Goal: Task Accomplishment & Management: Manage account settings

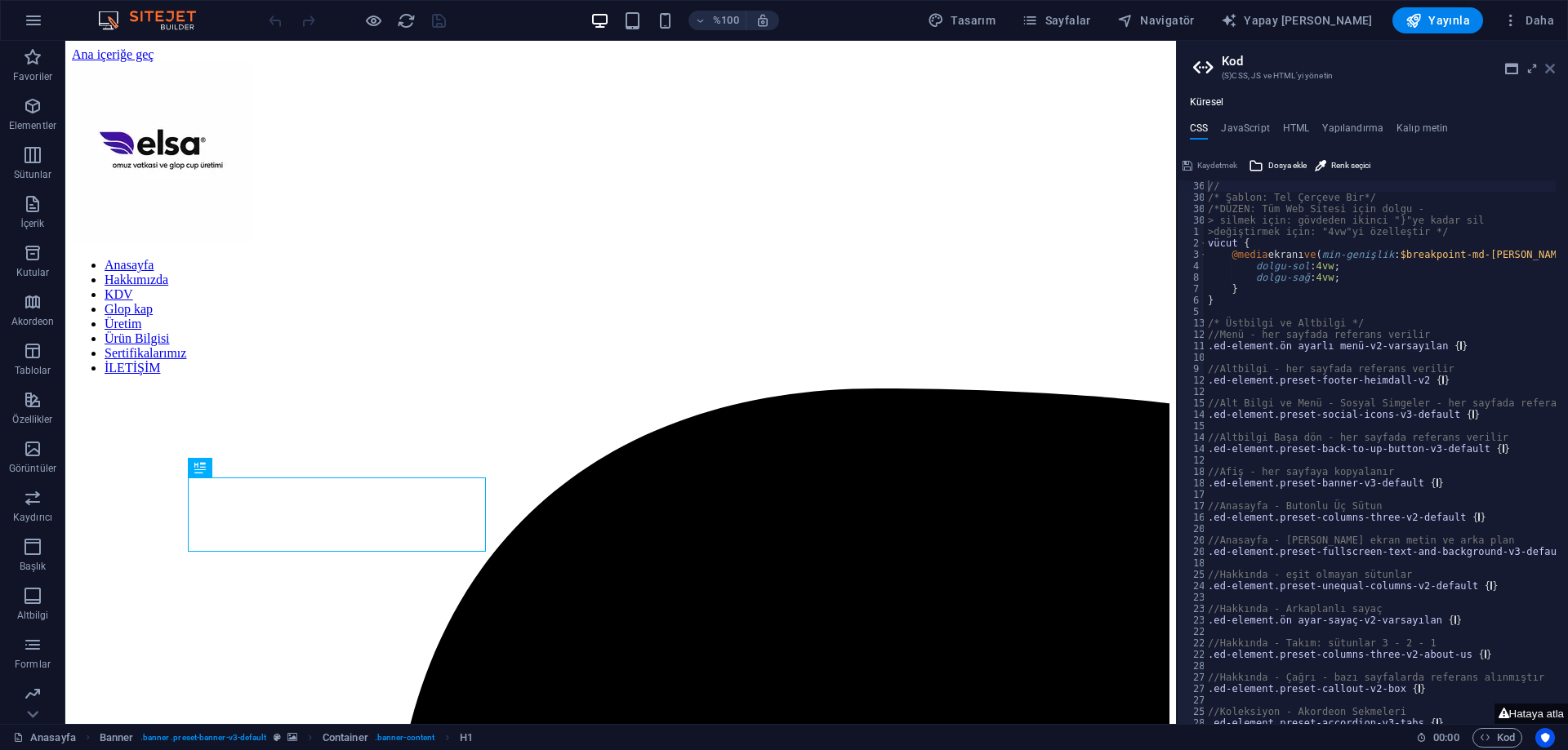
click at [1545, 65] on icon at bounding box center [1549, 69] width 10 height 13
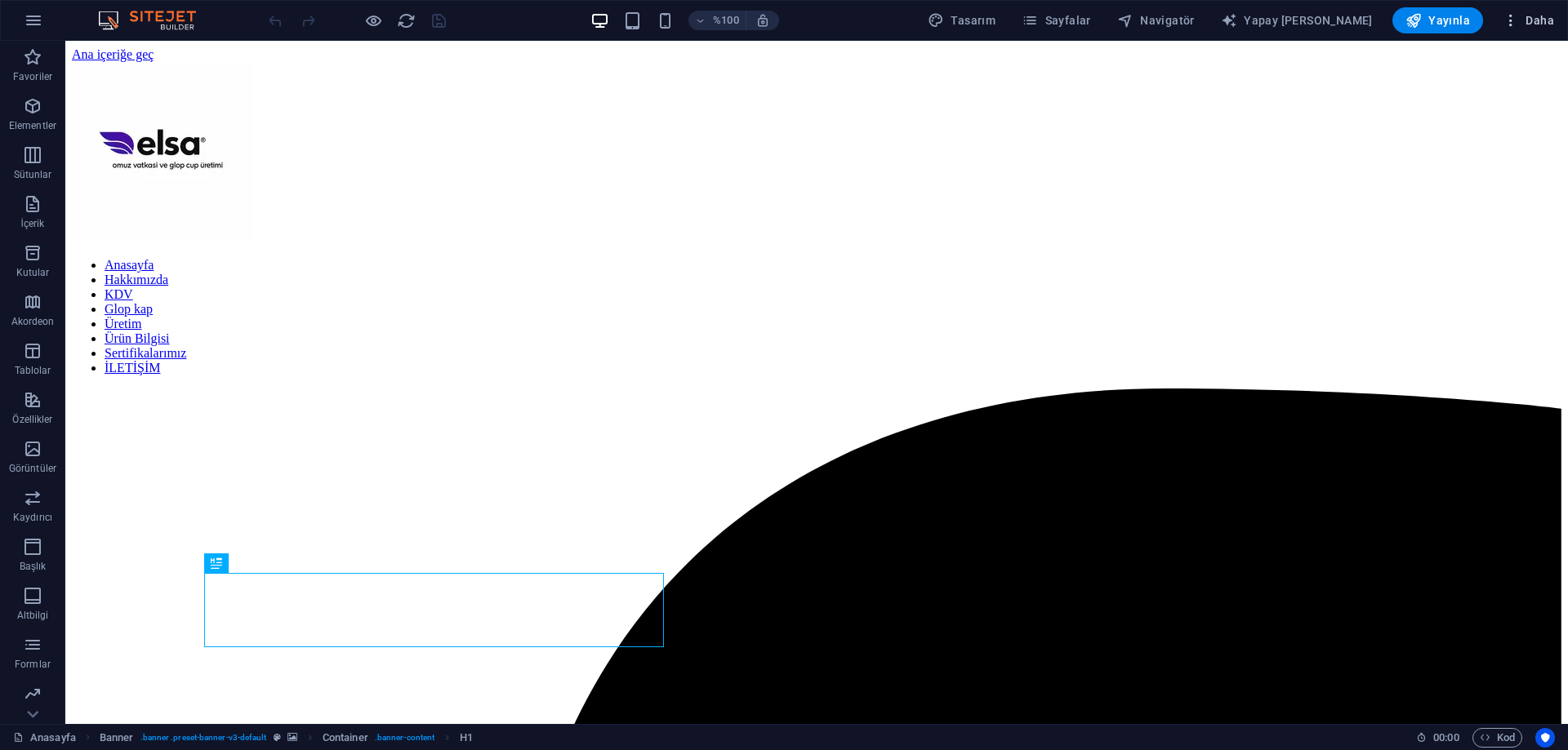
click at [1509, 18] on icon "button" at bounding box center [1511, 20] width 17 height 17
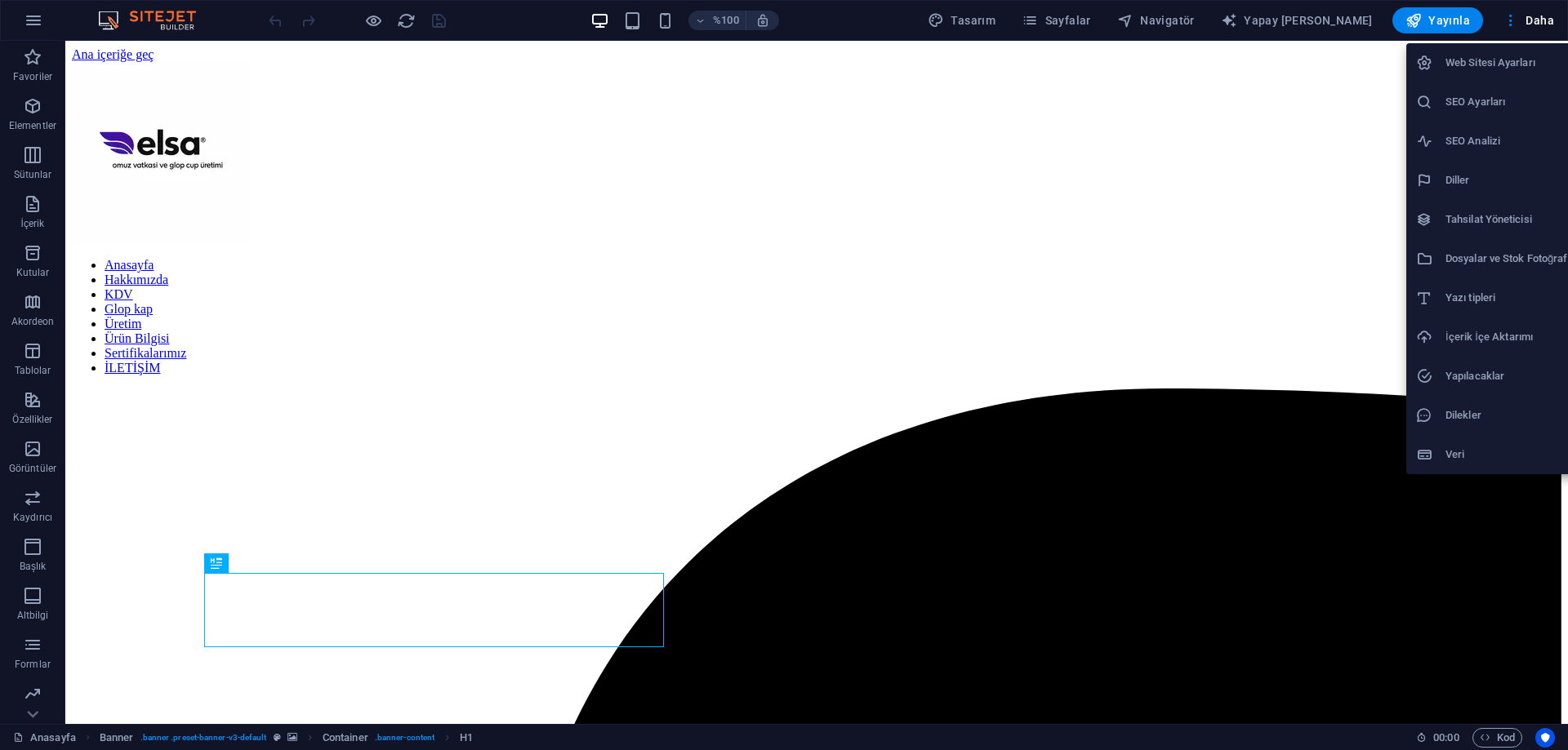
click at [1473, 72] on h6 "Web Sitesi Ayarları" at bounding box center [1512, 62] width 135 height 20
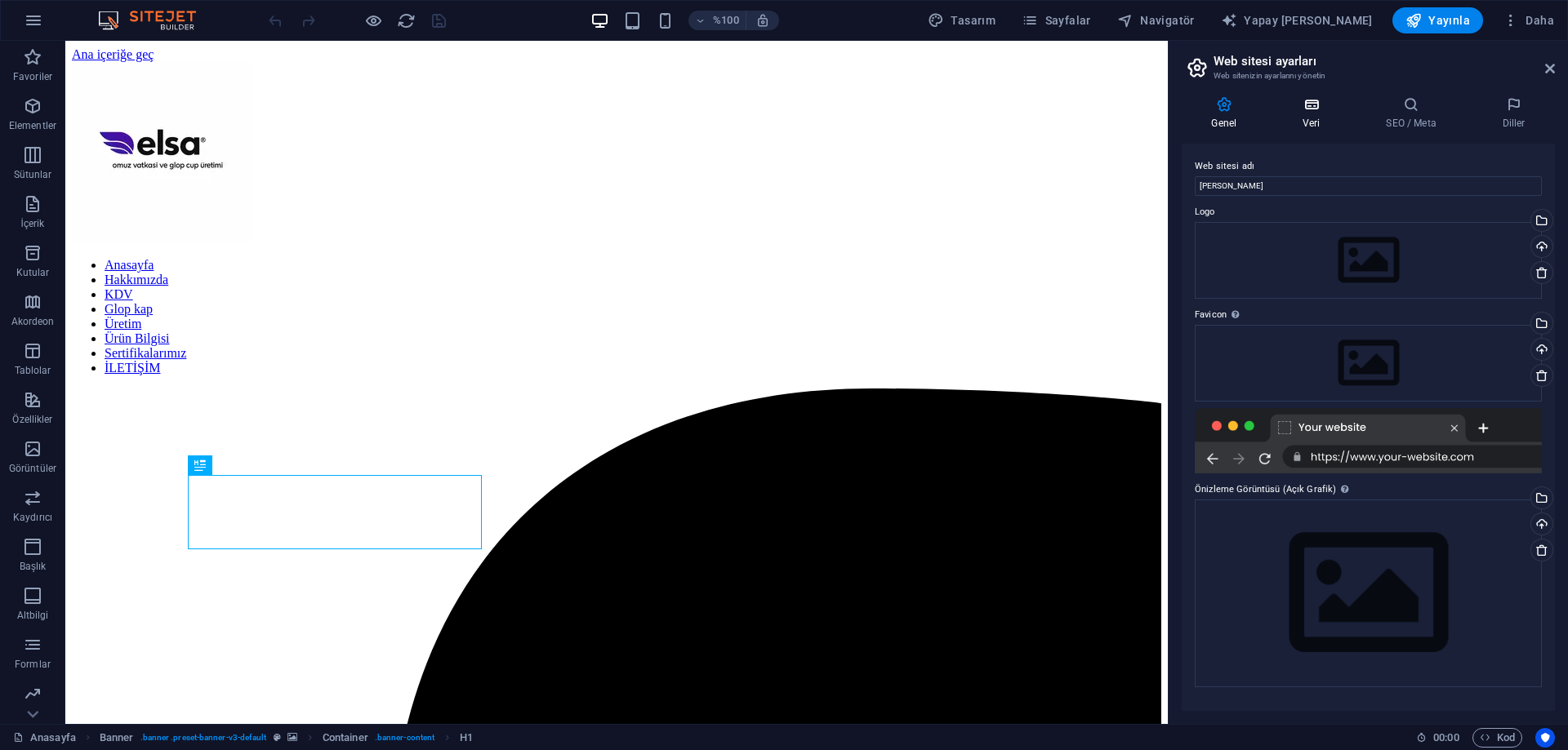
click at [1320, 116] on h4 "Veri" at bounding box center [1314, 113] width 83 height 34
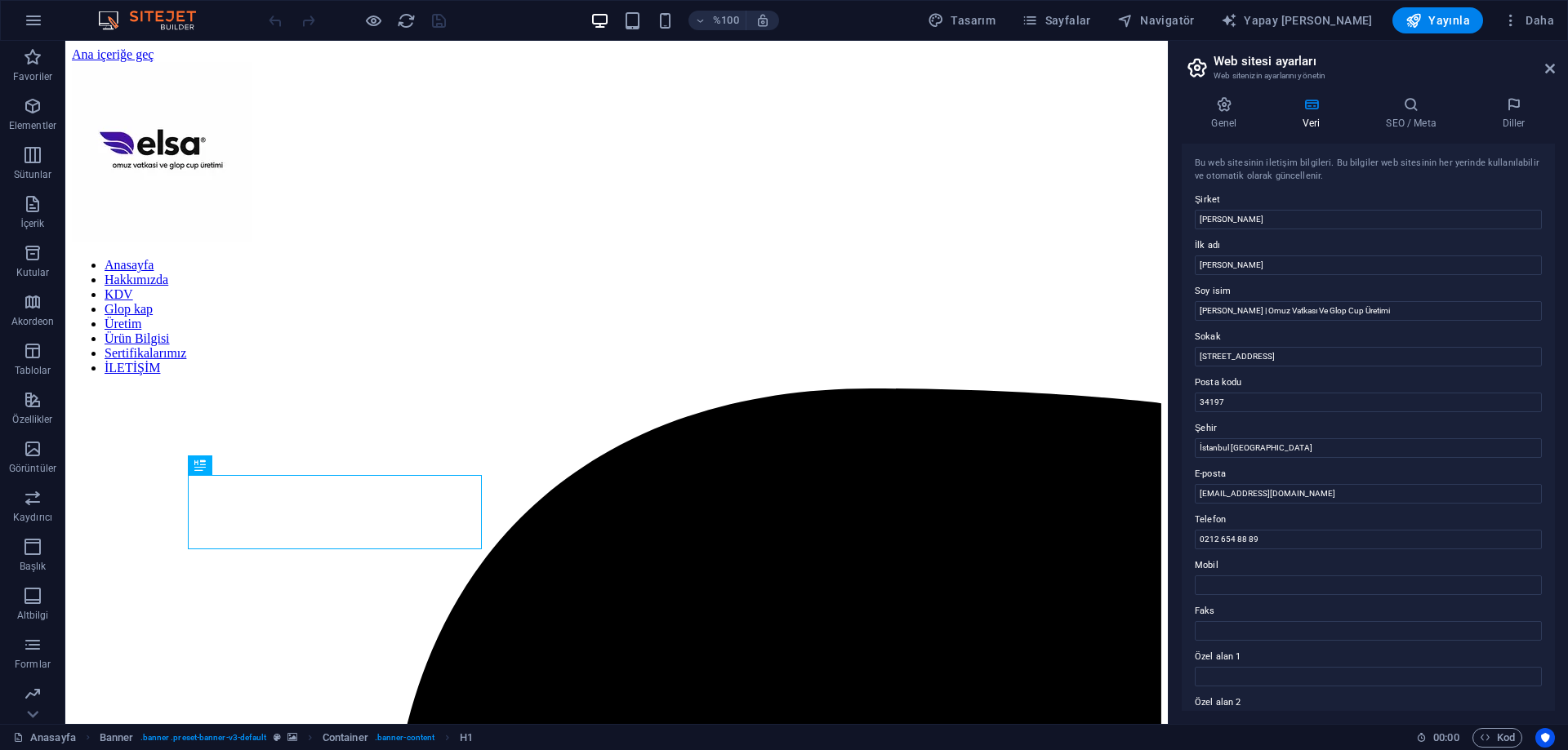
scroll to position [217, 0]
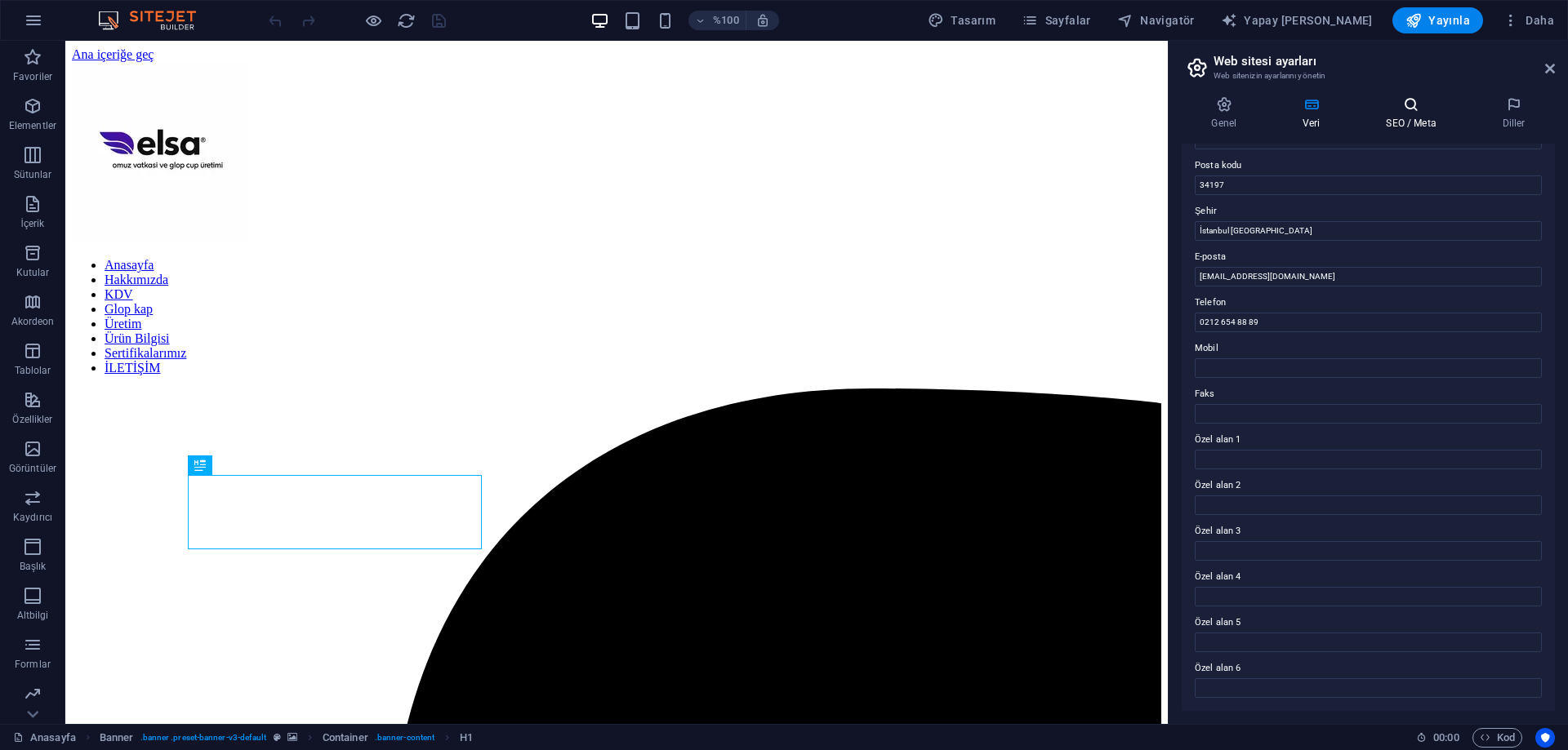
click at [1392, 126] on font "SEO / Meta" at bounding box center [1410, 123] width 49 height 11
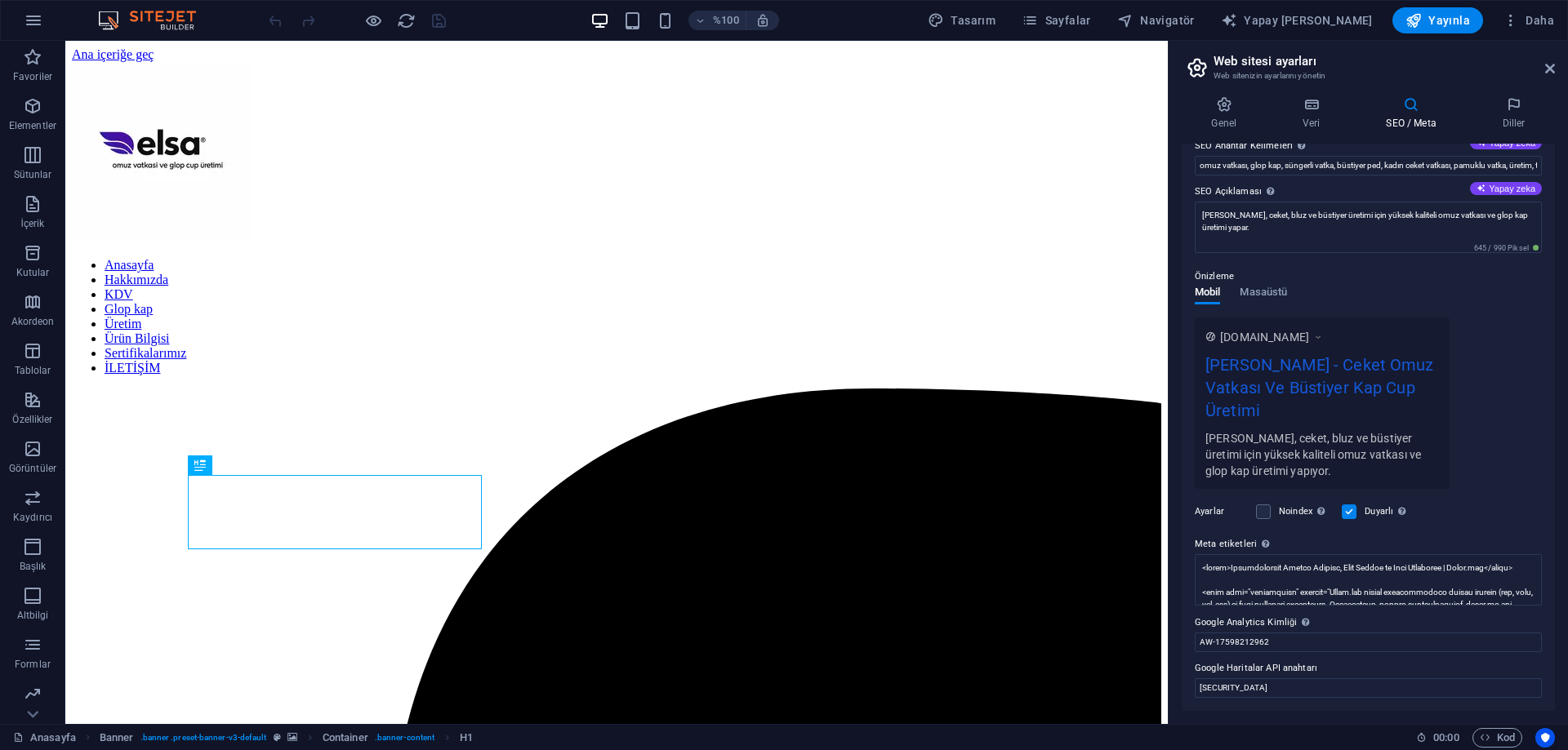
scroll to position [0, 0]
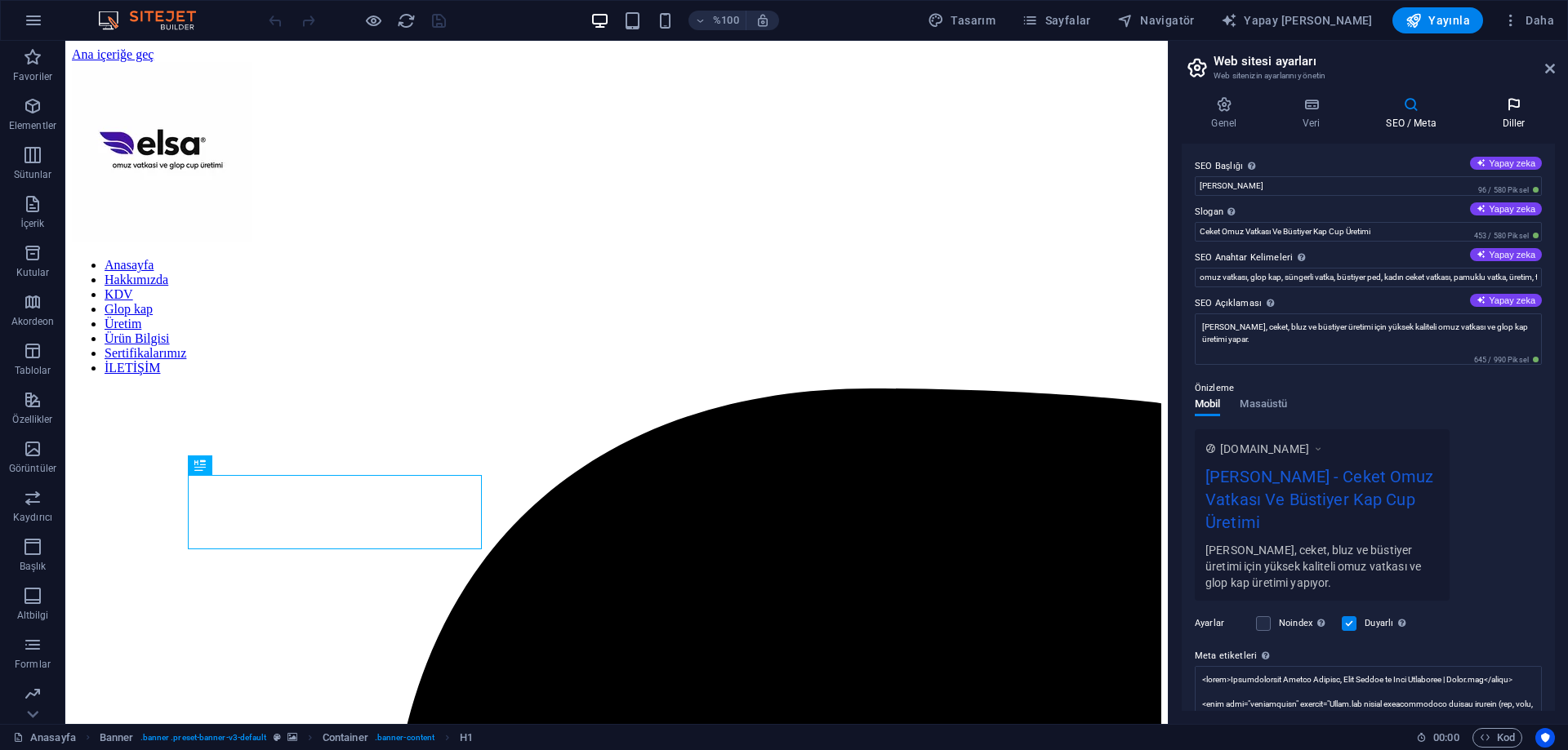
click at [1508, 96] on icon at bounding box center [1513, 104] width 82 height 17
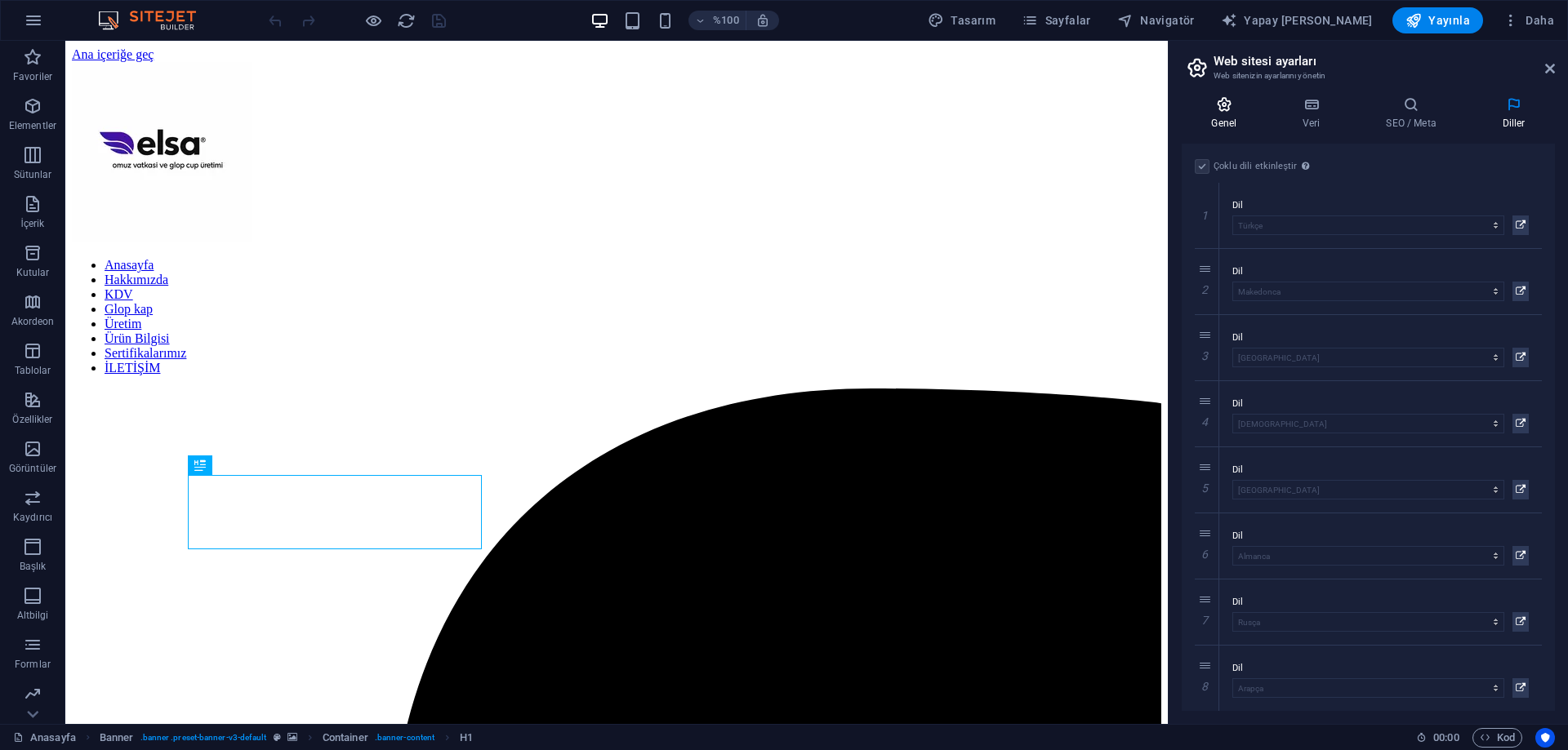
click at [1229, 116] on h4 "Genel" at bounding box center [1228, 113] width 91 height 34
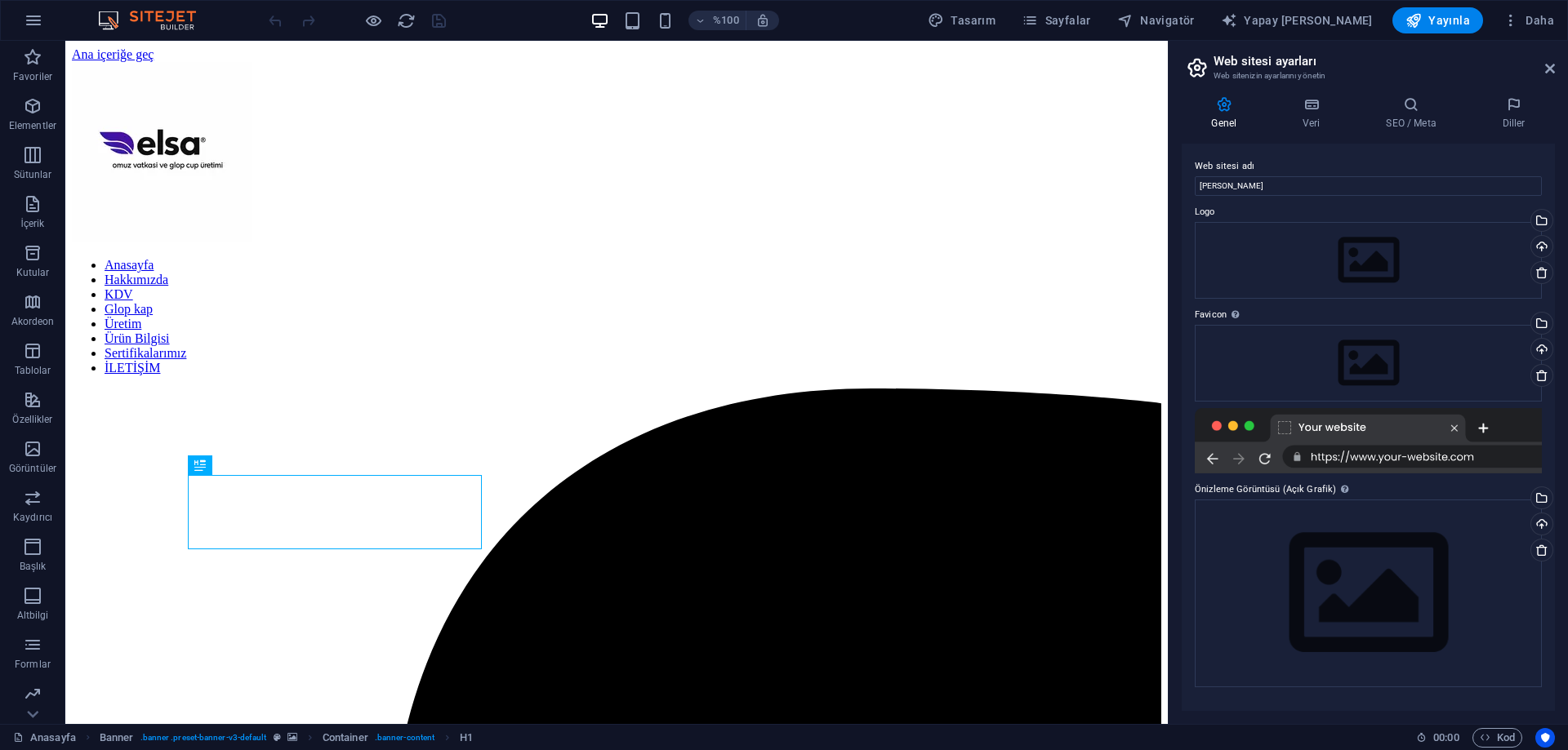
click at [1484, 456] on div at bounding box center [1369, 441] width 347 height 65
drag, startPoint x: 1467, startPoint y: 451, endPoint x: 1451, endPoint y: 452, distance: 16.0
click at [1455, 451] on div at bounding box center [1369, 441] width 347 height 65
click at [1481, 427] on div at bounding box center [1369, 441] width 347 height 65
click at [1365, 434] on div at bounding box center [1369, 441] width 347 height 65
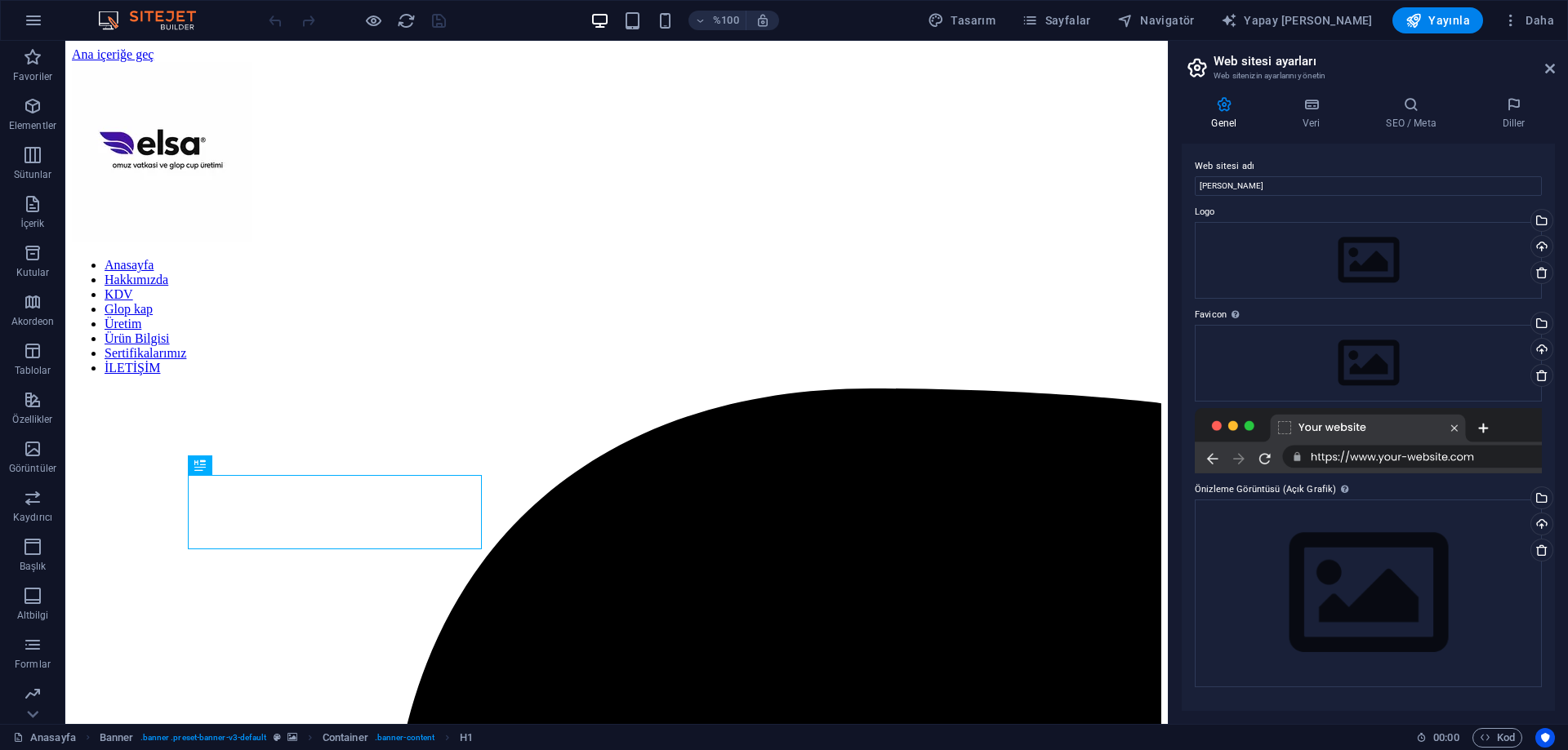
drag, startPoint x: 1255, startPoint y: 425, endPoint x: 1241, endPoint y: 420, distance: 14.9
click at [1246, 422] on div at bounding box center [1369, 441] width 347 height 65
click at [1241, 420] on div at bounding box center [1369, 441] width 347 height 65
click at [1265, 458] on div at bounding box center [1369, 441] width 347 height 65
click at [1217, 455] on div at bounding box center [1369, 441] width 347 height 65
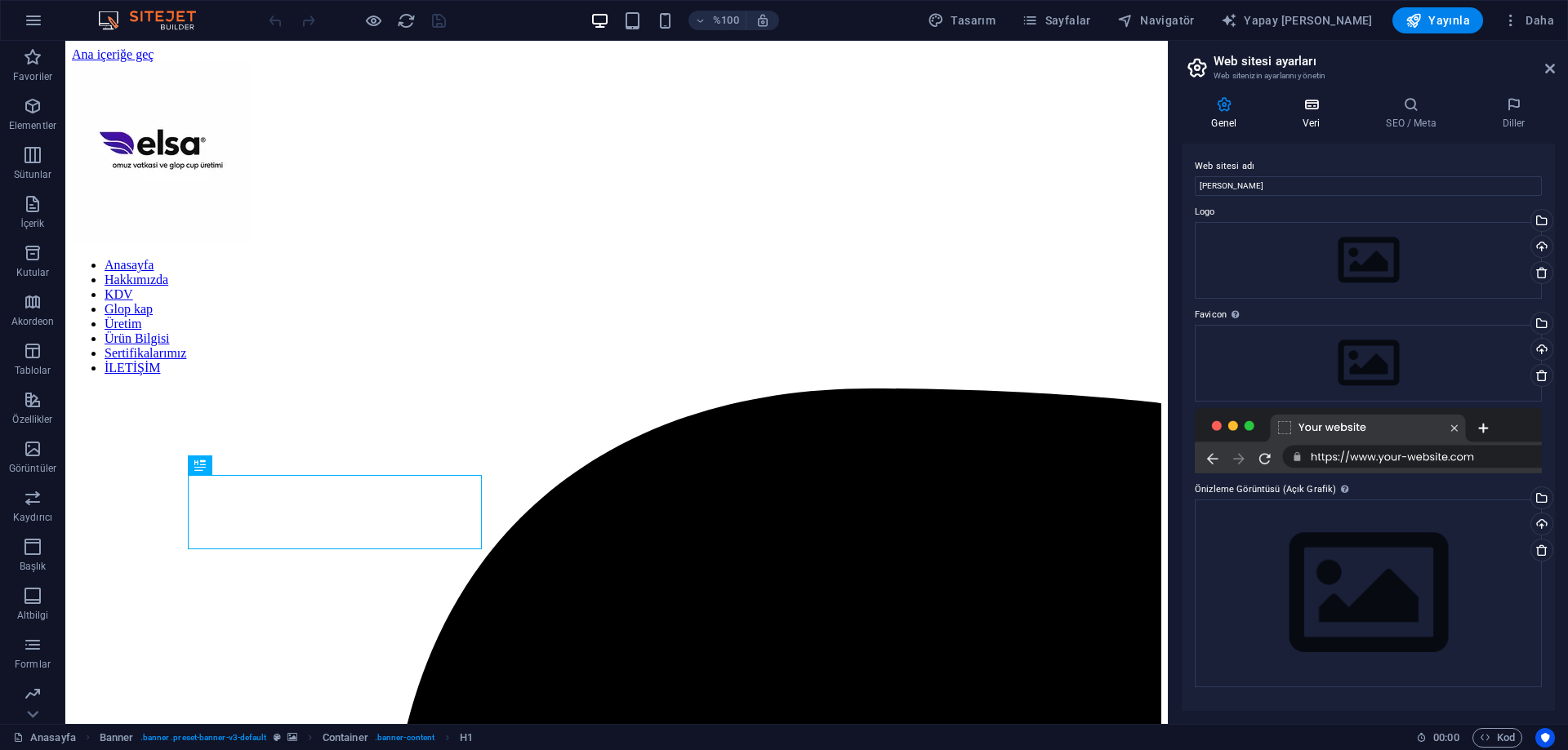
click at [1300, 119] on h4 "Veri" at bounding box center [1314, 113] width 83 height 34
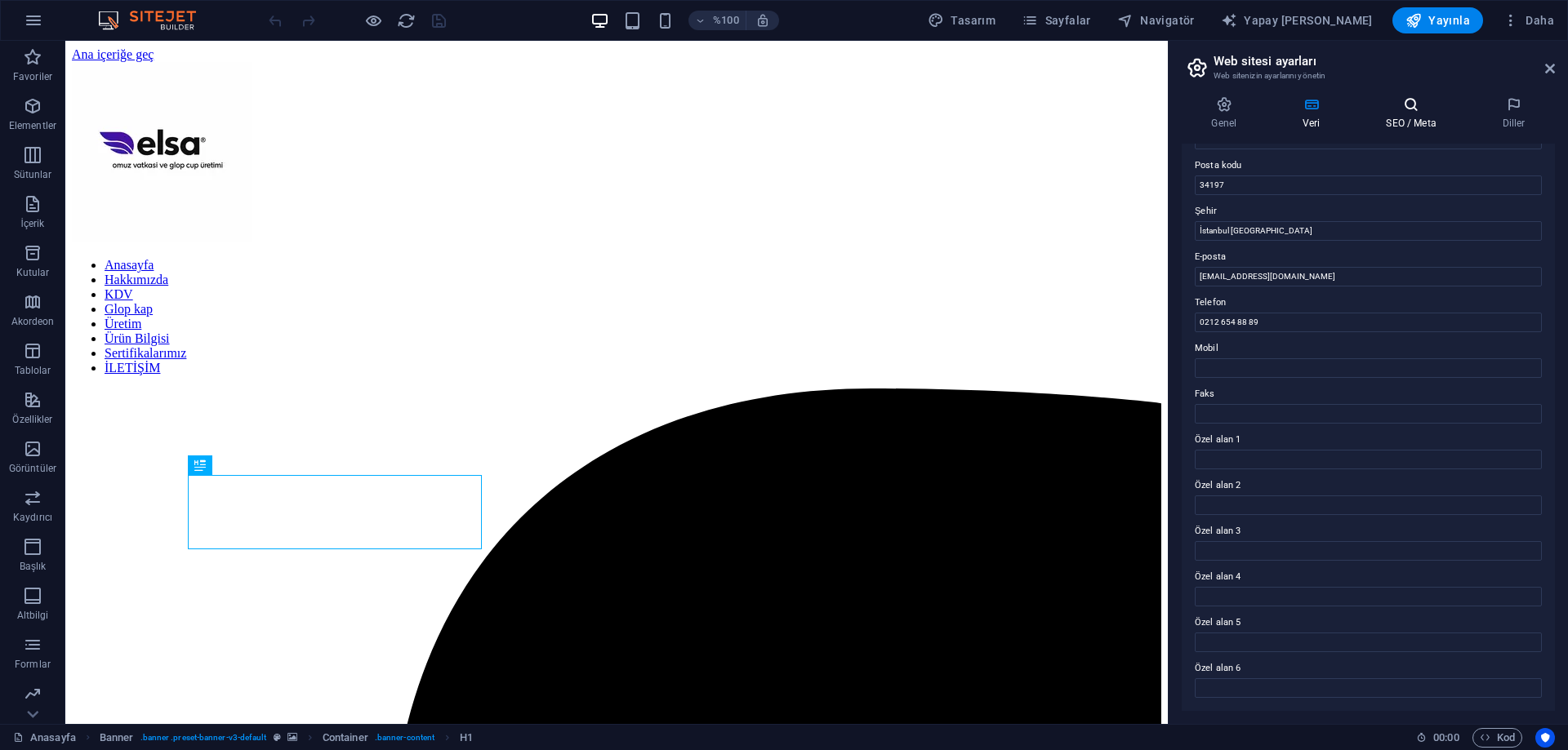
click at [1376, 114] on h4 "SEO / Meta" at bounding box center [1414, 113] width 116 height 34
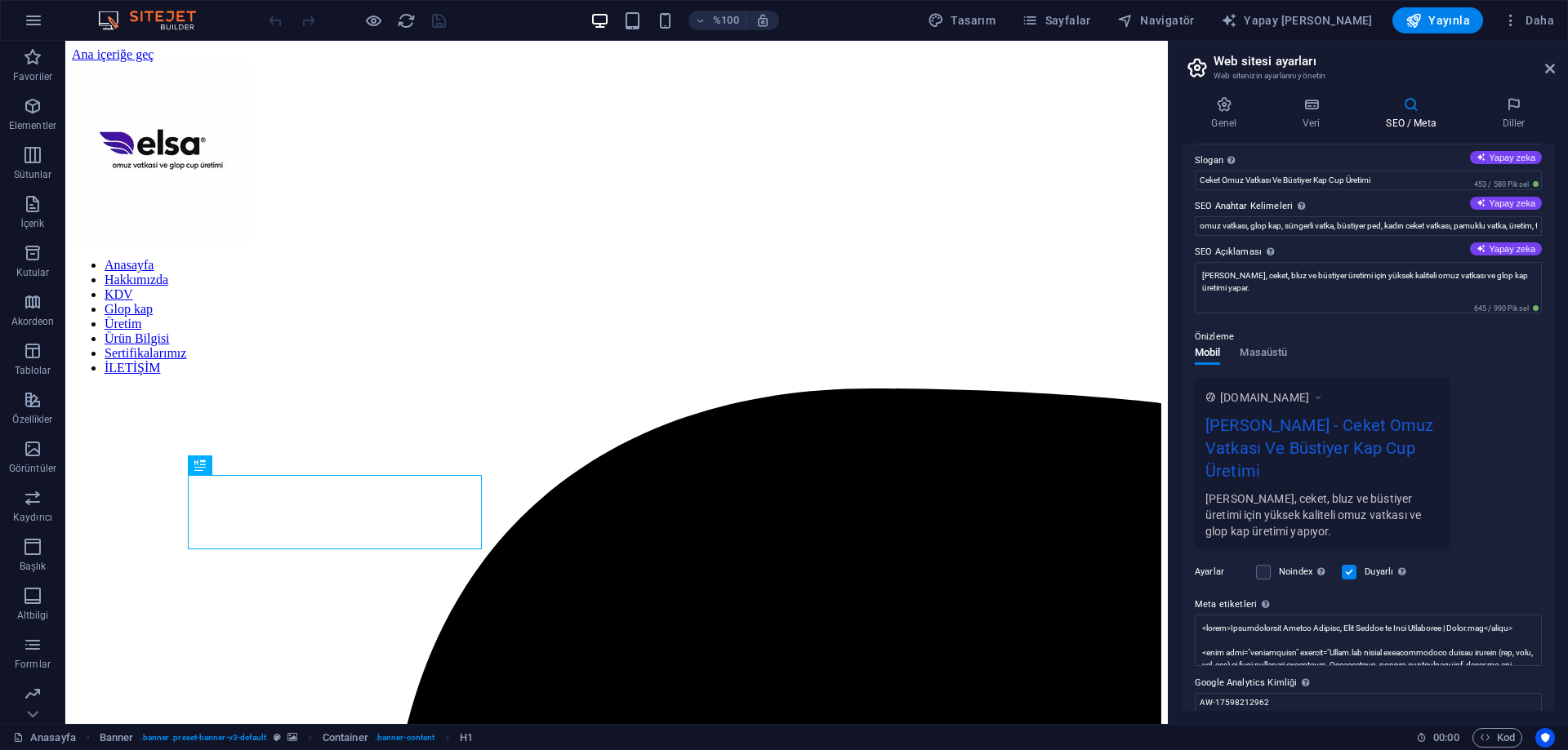
scroll to position [112, 0]
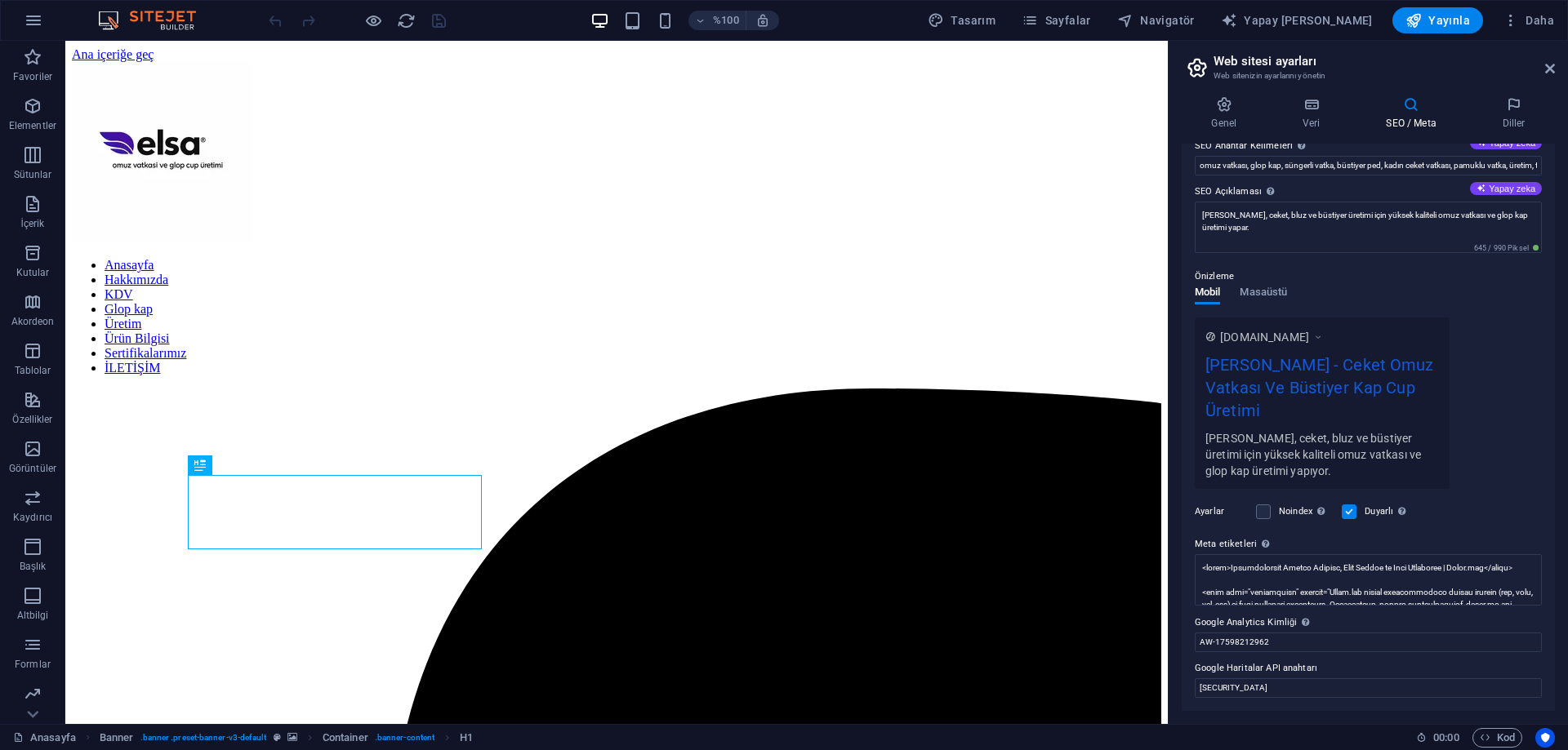
click at [1256, 283] on div "Önizleme" at bounding box center [1369, 276] width 347 height 20
click at [1261, 288] on font "Masaüstü" at bounding box center [1263, 292] width 48 height 12
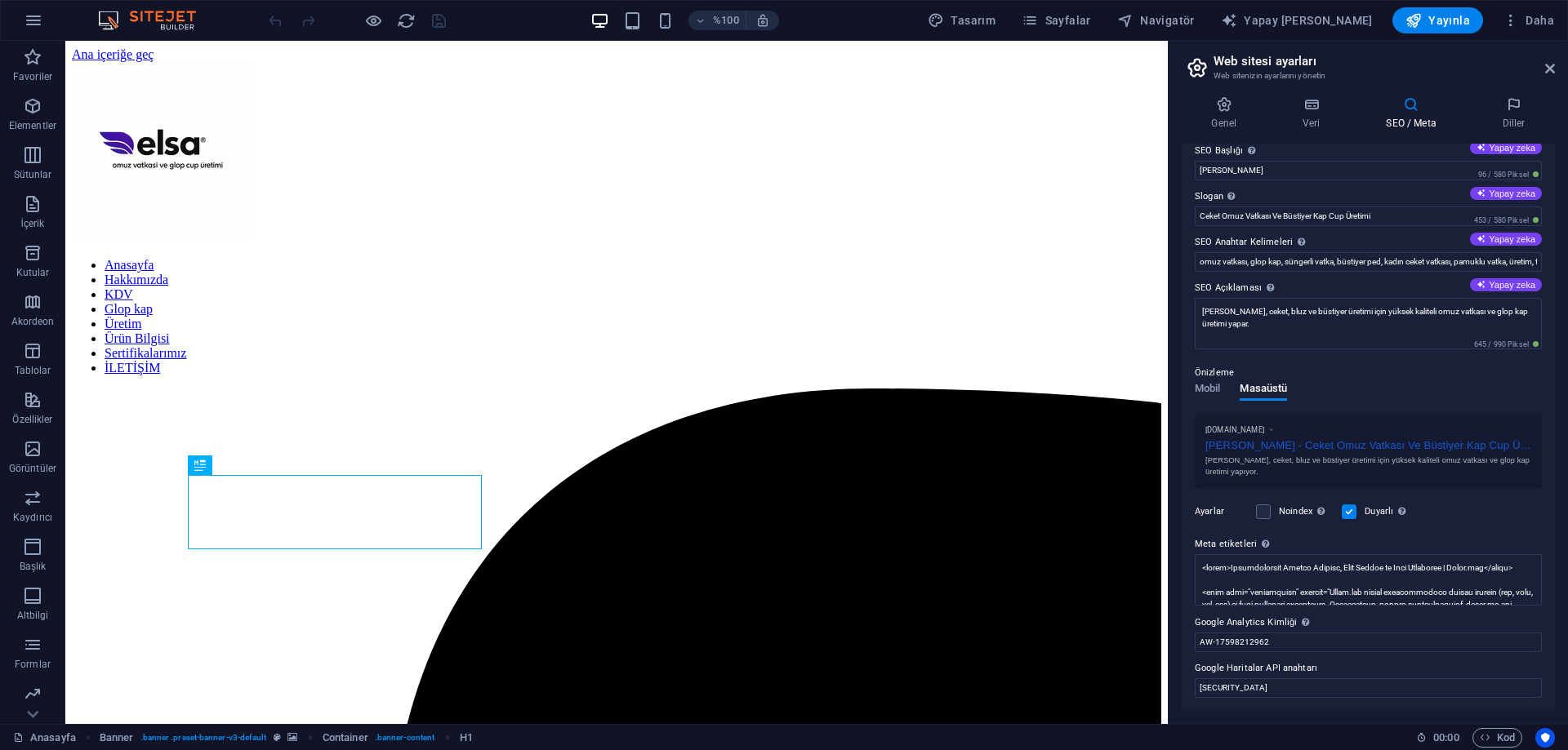
click at [1216, 378] on p "Önizleme" at bounding box center [1215, 373] width 39 height 20
click at [1212, 383] on font "Mobil" at bounding box center [1207, 388] width 25 height 12
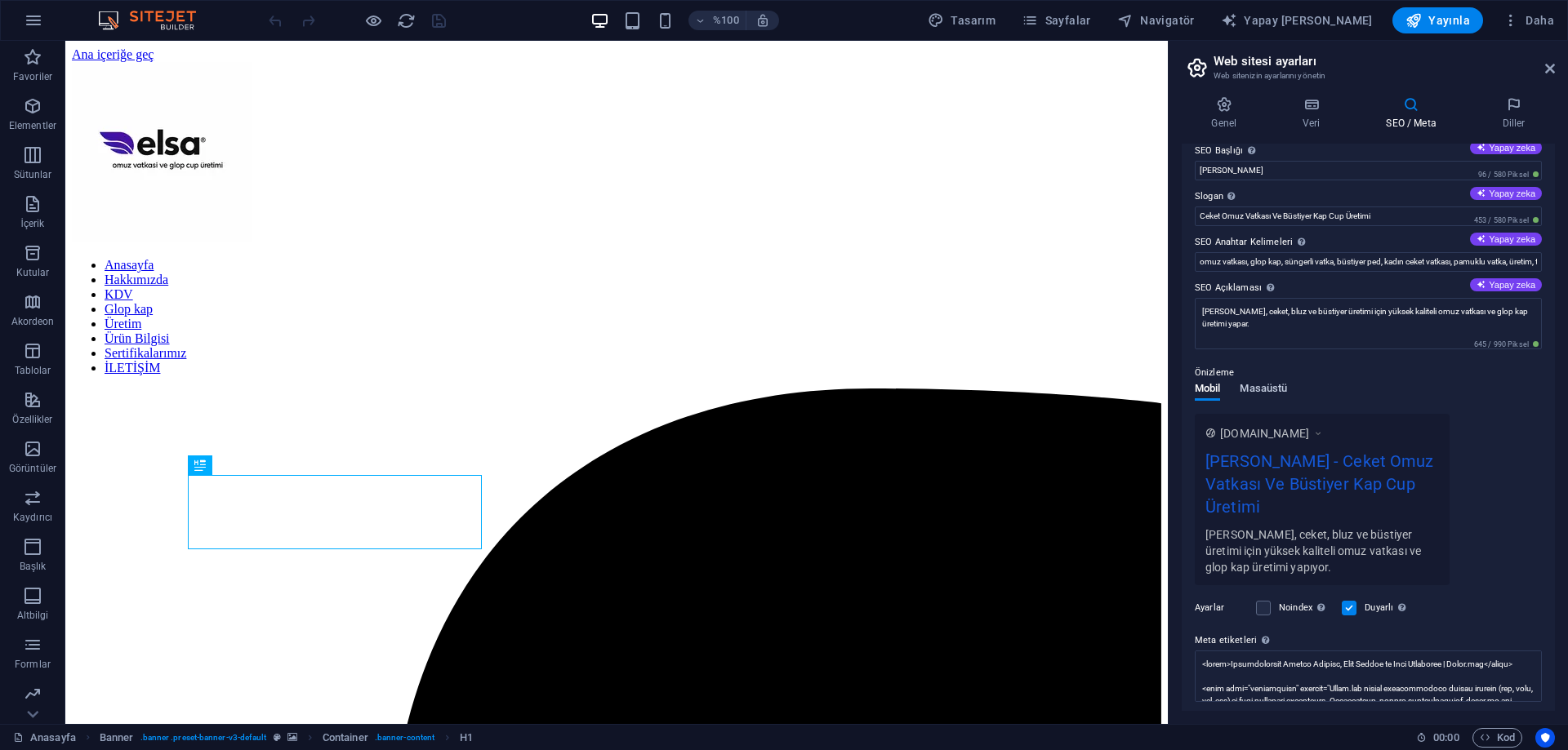
click at [1283, 391] on font "Masaüstü" at bounding box center [1263, 388] width 48 height 12
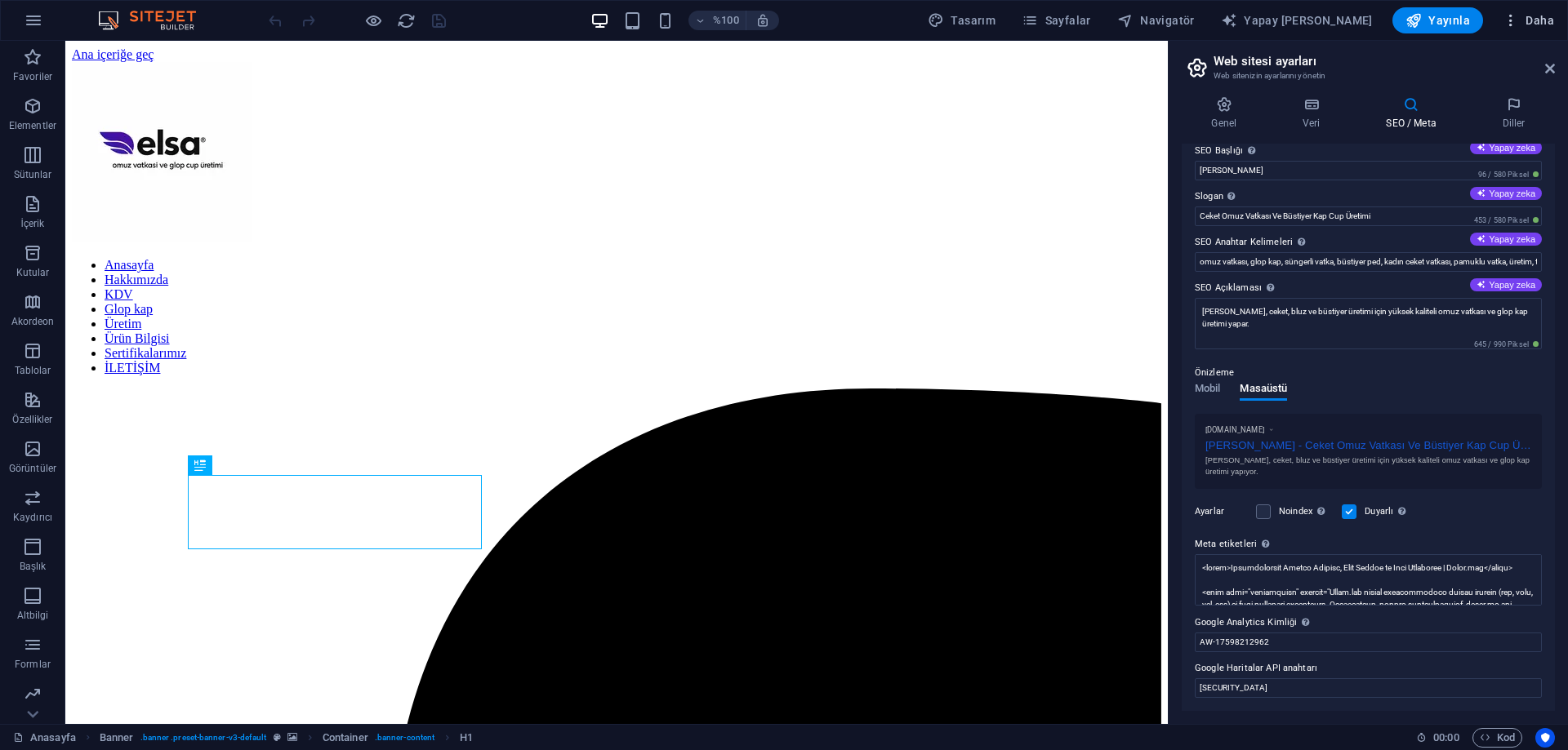
click at [1521, 13] on span "Daha" at bounding box center [1528, 20] width 51 height 17
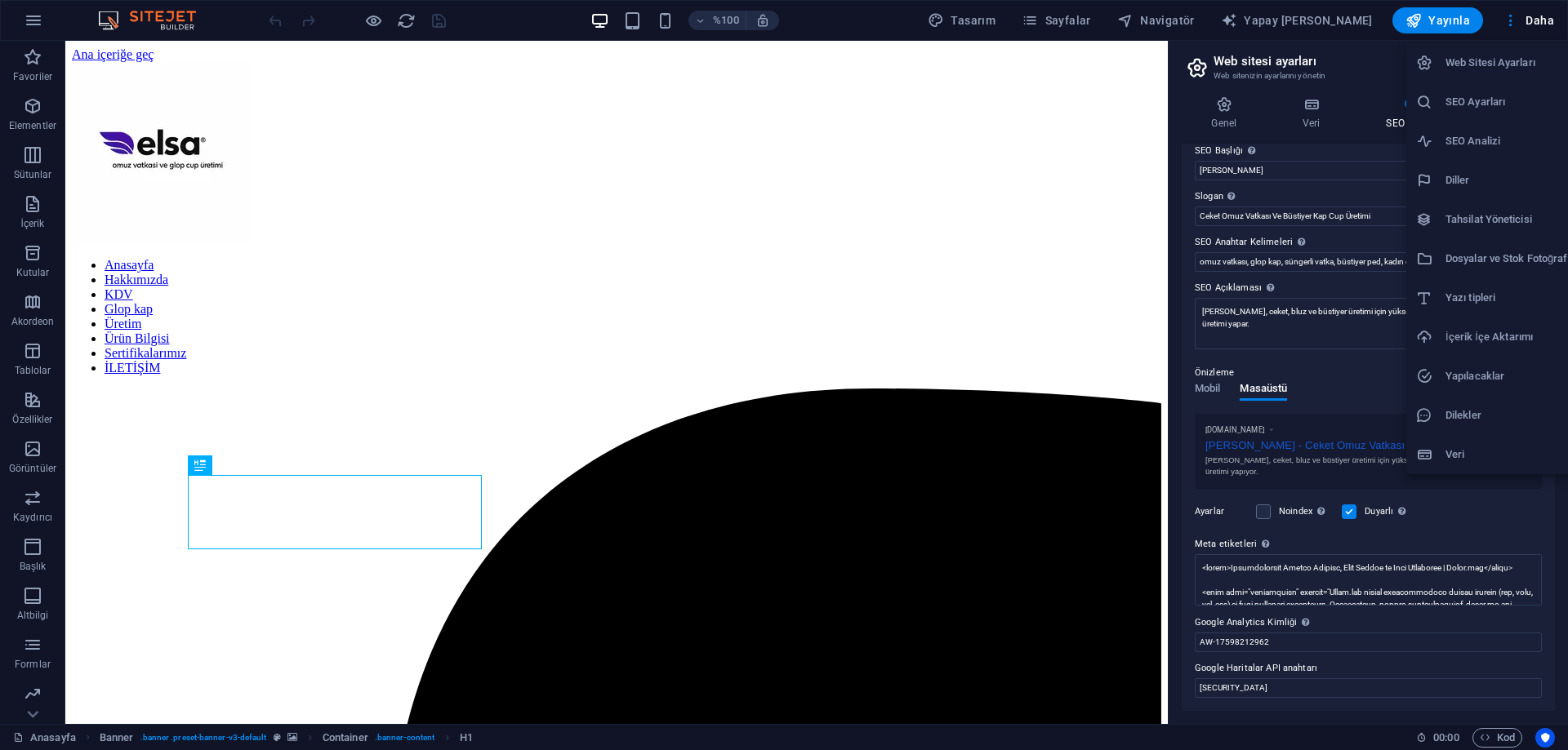
click at [185, 17] on div at bounding box center [784, 375] width 1568 height 750
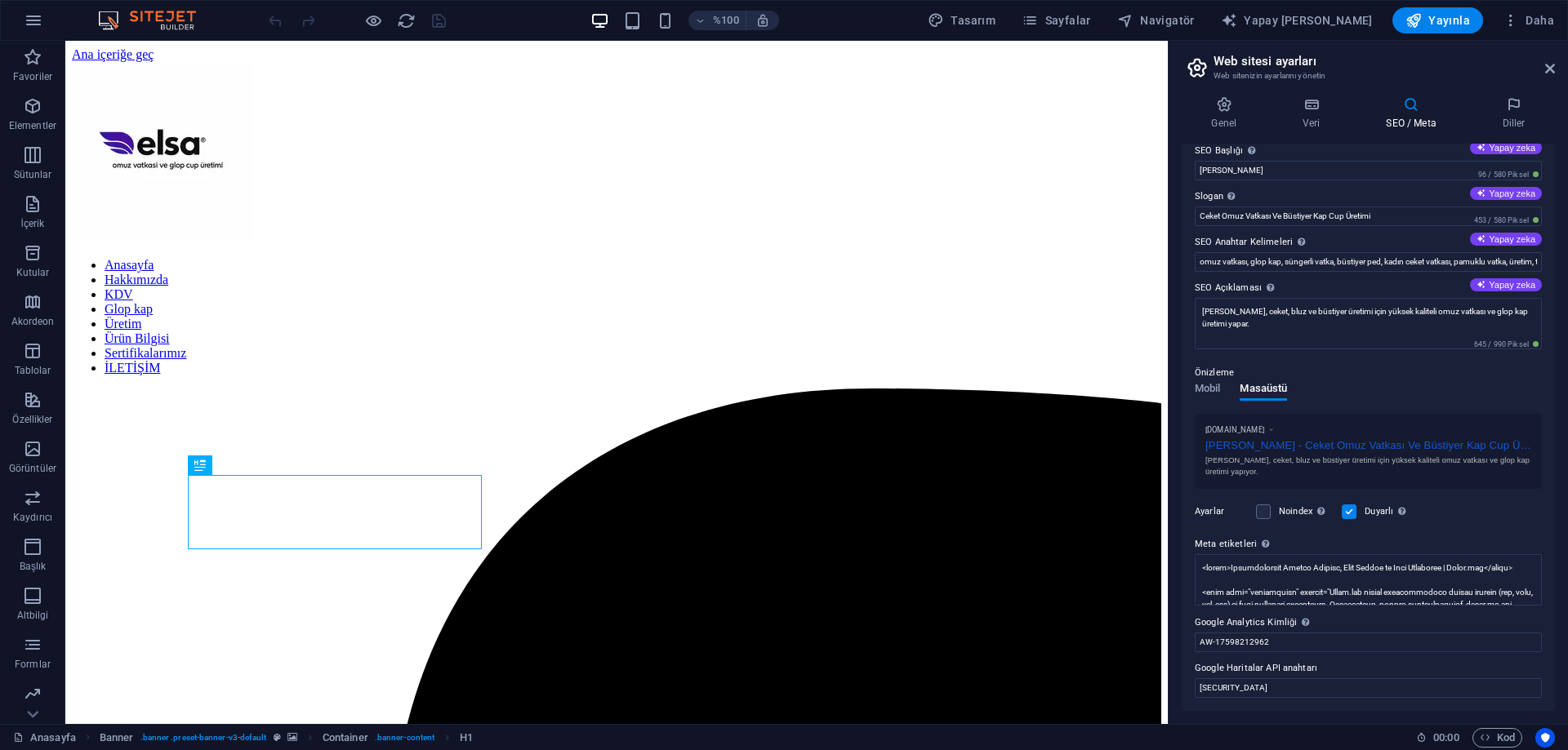
click at [105, 11] on img at bounding box center [155, 20] width 122 height 20
click at [156, 33] on div "%100 Tasarım Sayfalar Navigatör Yapay Zeka Yazarı Yayınla Daha" at bounding box center [784, 20] width 1566 height 39
click at [133, 30] on img at bounding box center [155, 20] width 122 height 20
click at [46, 33] on button "button" at bounding box center [34, 20] width 39 height 39
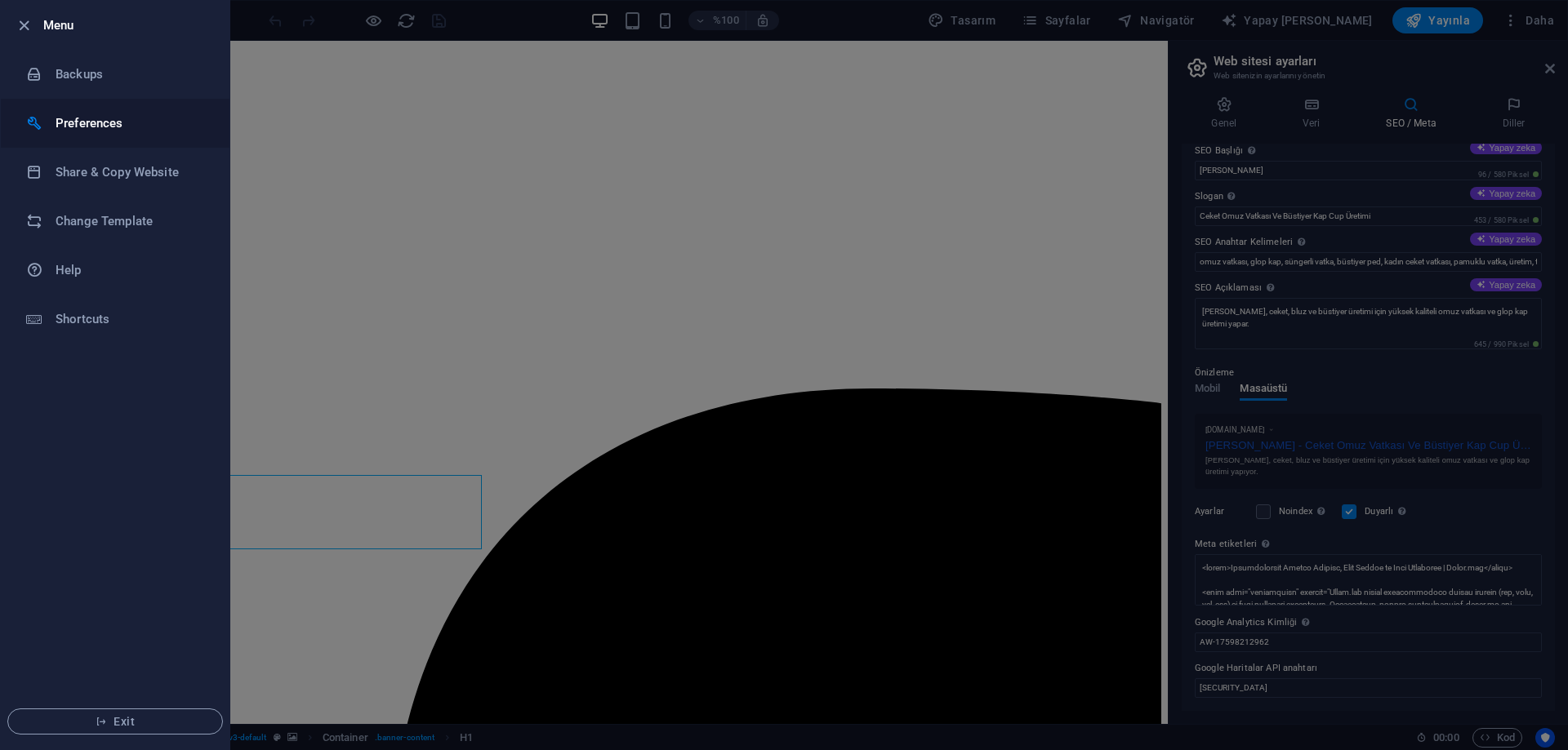
click at [87, 135] on li "Preferences" at bounding box center [115, 123] width 228 height 49
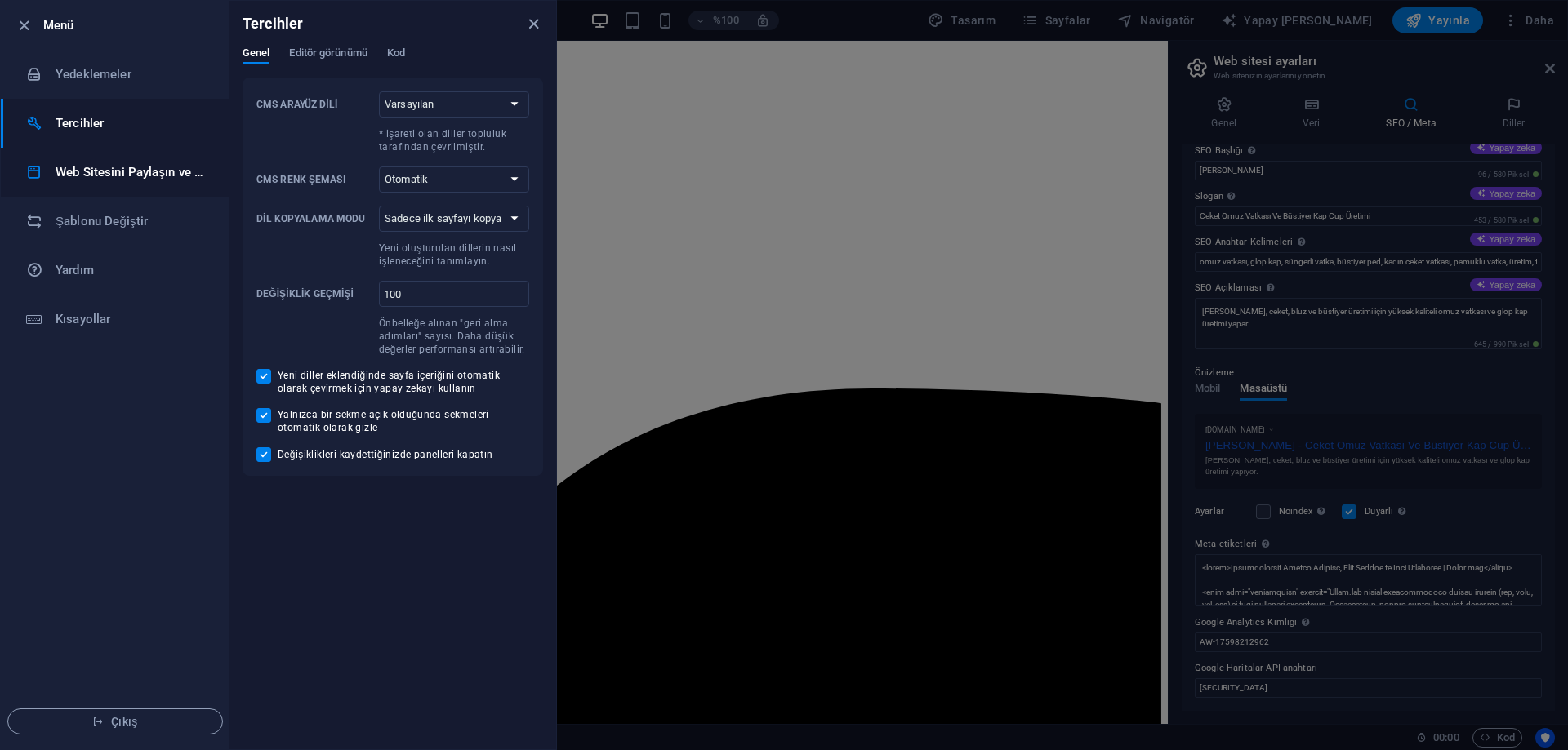
click at [105, 170] on font "Web Sitesini Paylaşın ve [GEOGRAPHIC_DATA]" at bounding box center [185, 172] width 258 height 15
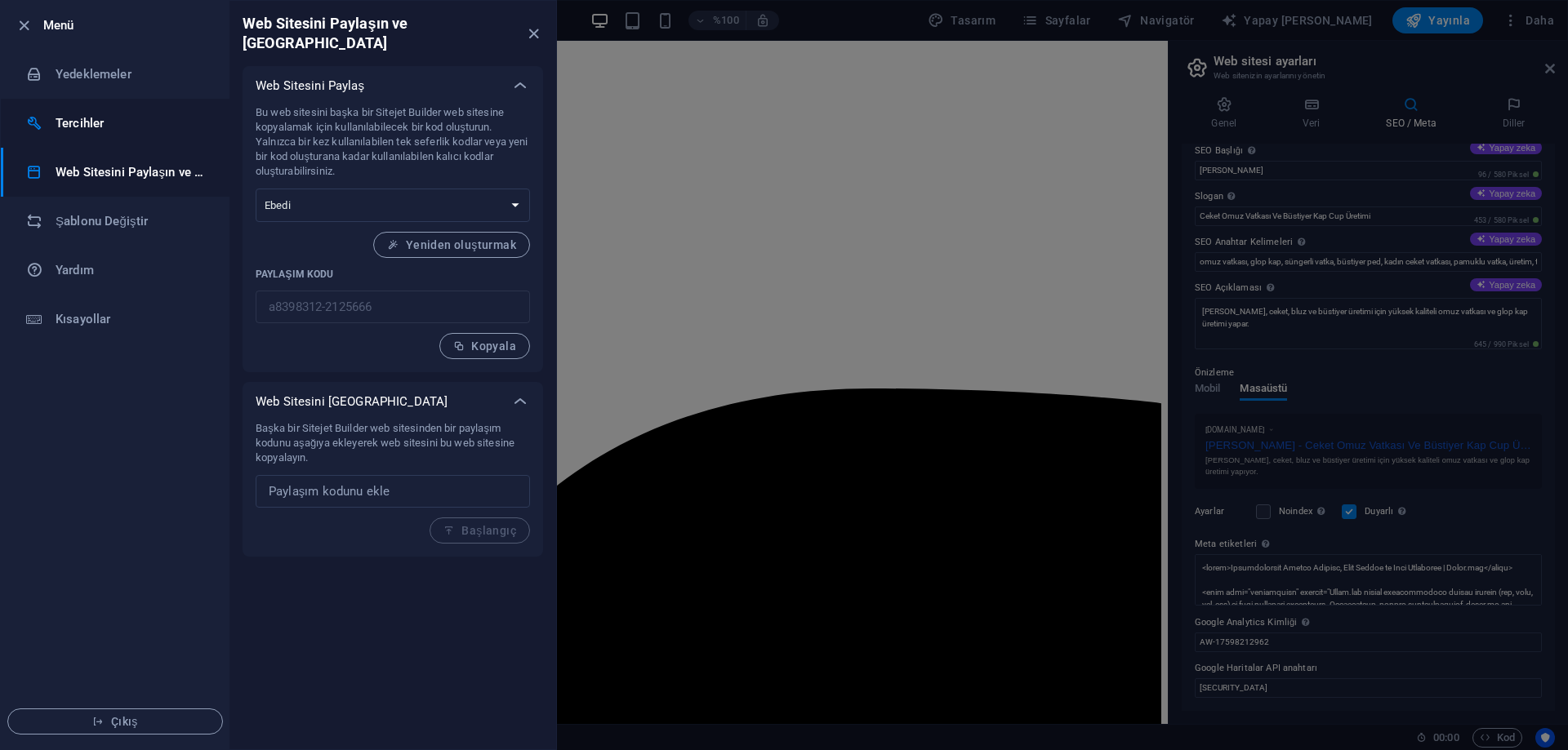
click at [94, 130] on h6 "Tercihler" at bounding box center [131, 123] width 151 height 20
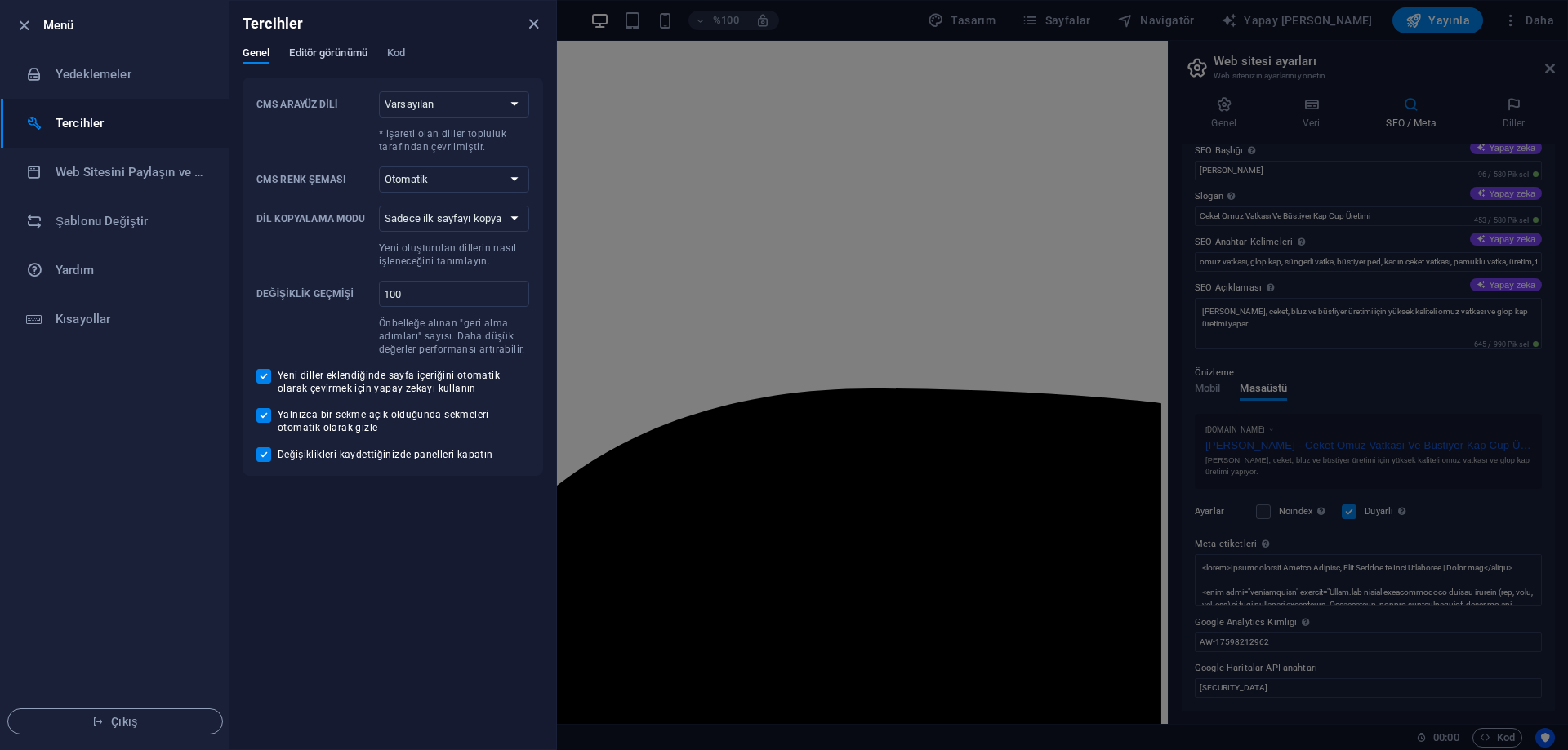
click at [337, 50] on font "Editör görünümü" at bounding box center [327, 52] width 77 height 12
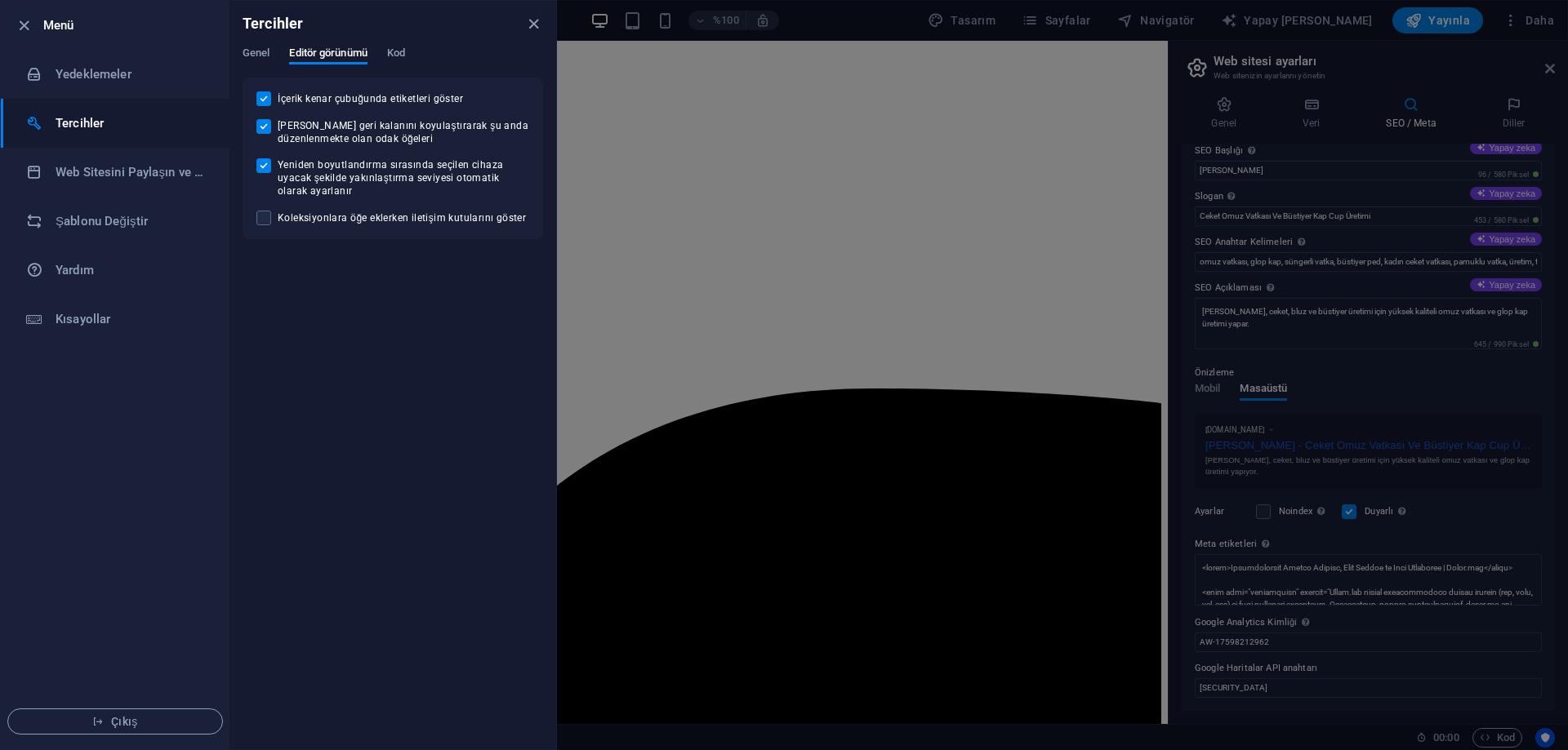
click at [371, 50] on div "Genel Editör görünümü Kod" at bounding box center [392, 61] width 300 height 31
click at [394, 49] on font "Kod" at bounding box center [395, 52] width 18 height 12
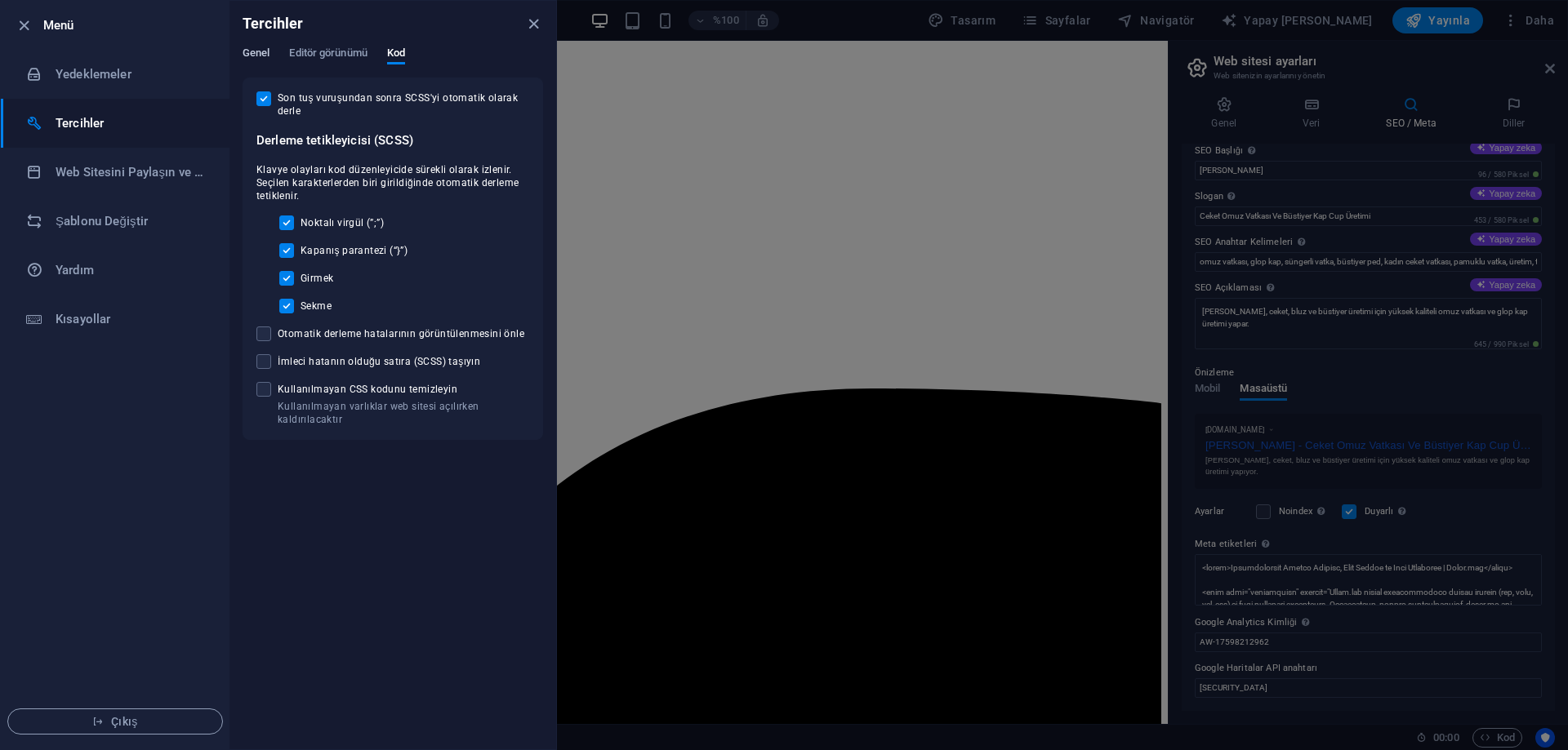
click at [258, 59] on font "Genel" at bounding box center [255, 52] width 27 height 20
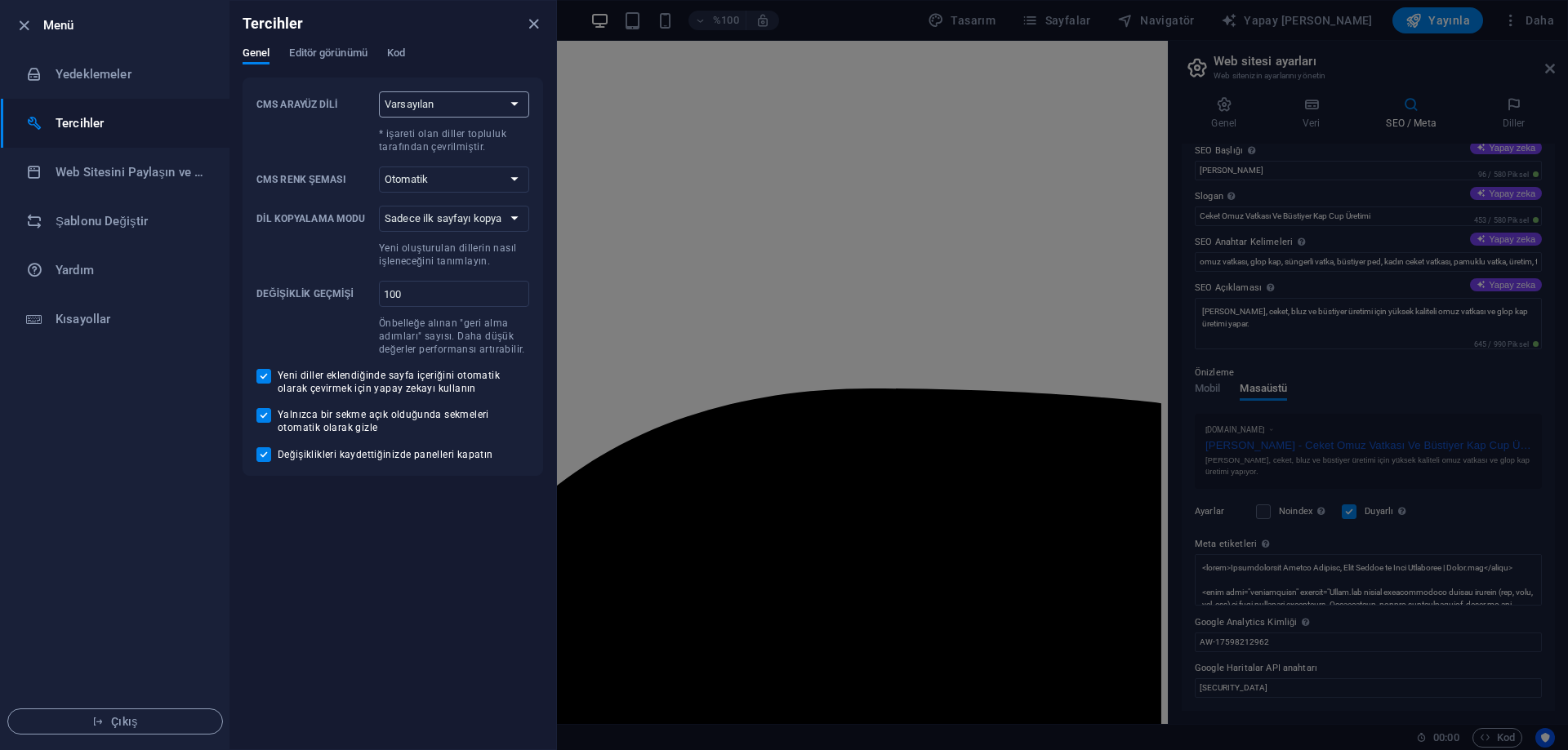
click at [428, 113] on select "Varsayılan Almanca İngilizce İspanyolca Suomi* Fransızca Macar İtalyanca Hollan…" at bounding box center [453, 104] width 150 height 26
click at [436, 53] on div "Genel Editör görünümü Kod" at bounding box center [392, 61] width 300 height 31
click at [430, 168] on select "Otomatik Karanlık Işık" at bounding box center [453, 180] width 150 height 26
click at [277, 167] on label "CMS Renk Şeması Otomatik Karanlık Işık" at bounding box center [392, 180] width 273 height 26
click at [378, 167] on select "Otomatik Karanlık Işık" at bounding box center [453, 180] width 150 height 26
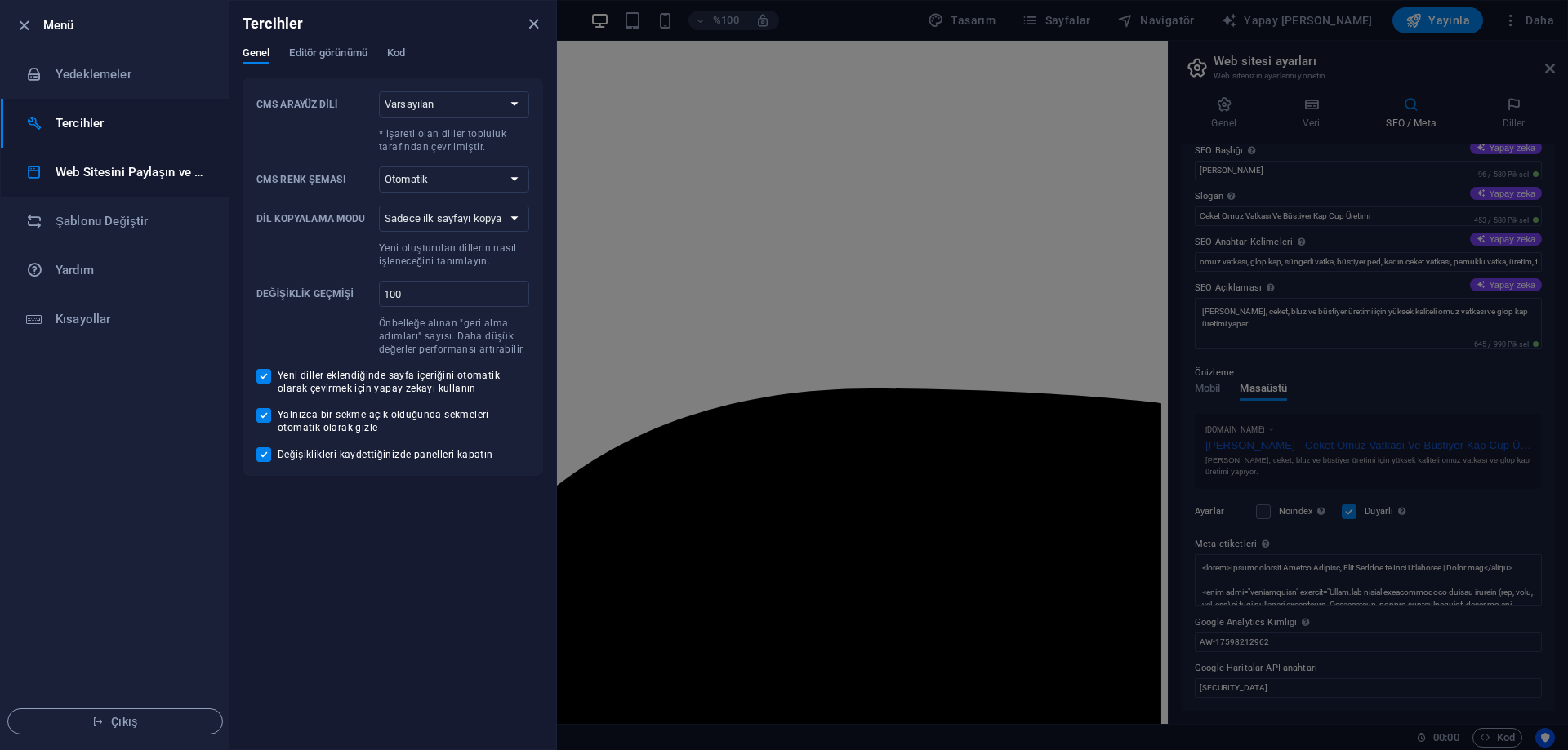
click at [79, 169] on font "Web Sitesini Paylaşın ve [GEOGRAPHIC_DATA]" at bounding box center [185, 172] width 258 height 15
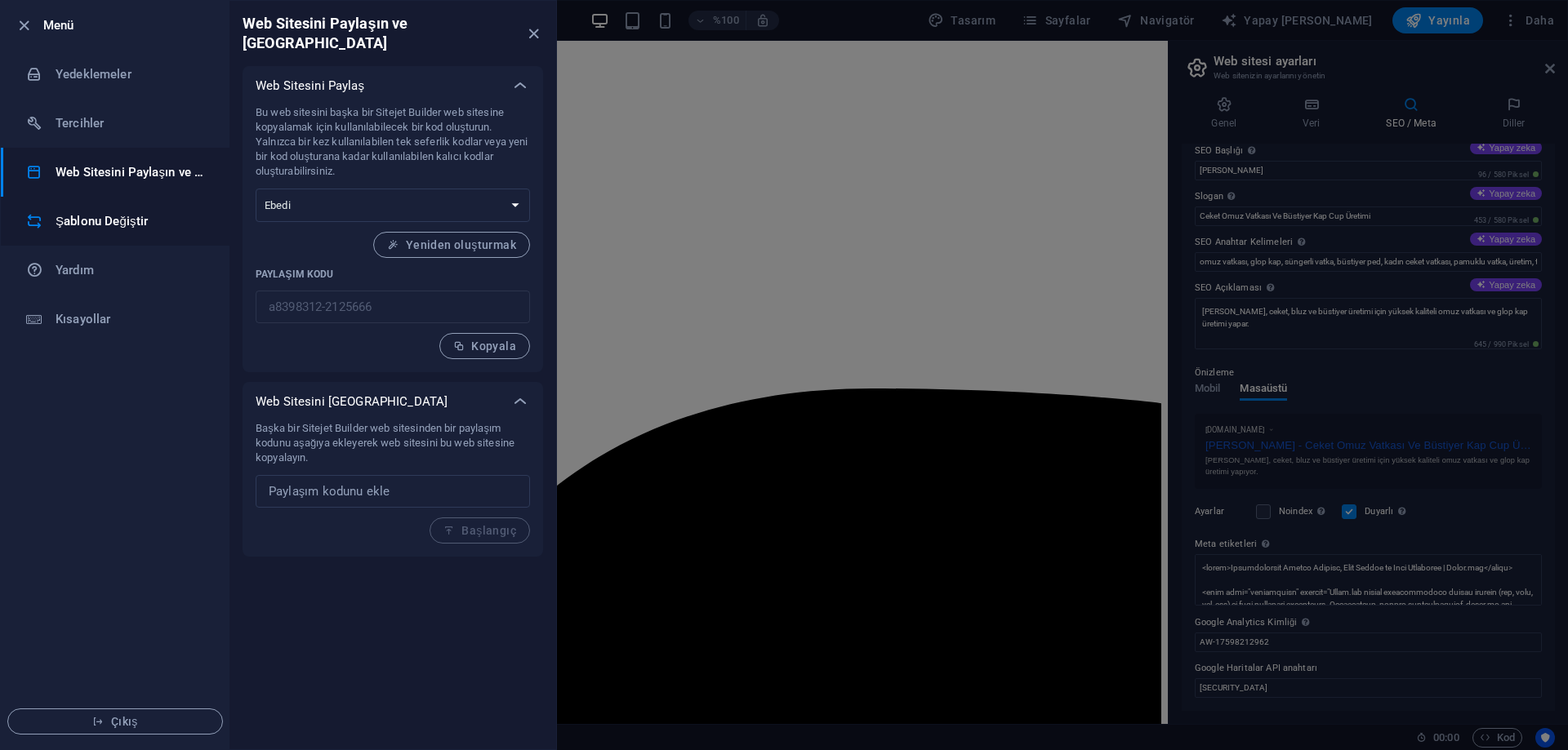
click at [108, 224] on font "Şablonu Değiştir" at bounding box center [102, 222] width 92 height 15
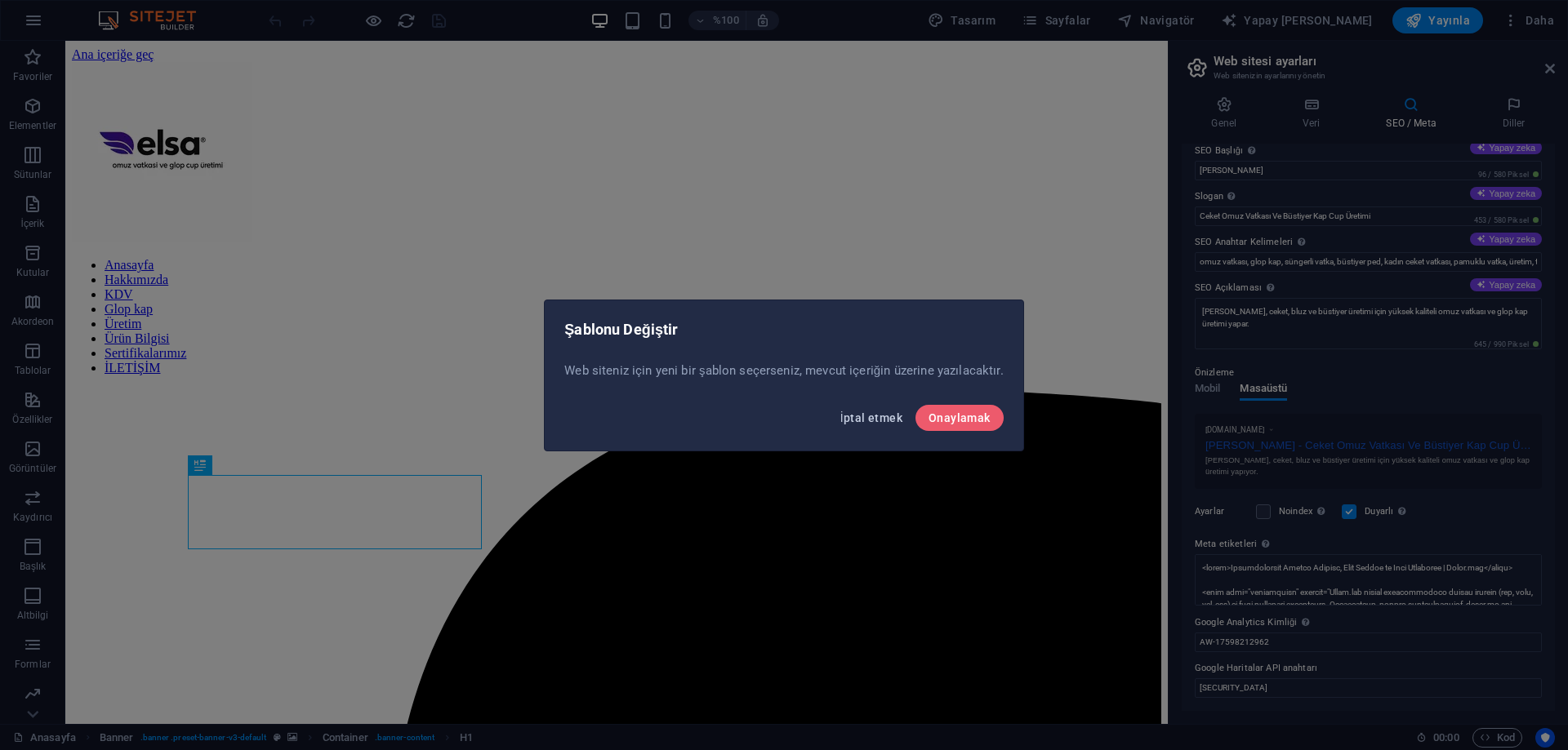
click at [852, 414] on font "İptal etmek" at bounding box center [871, 417] width 62 height 13
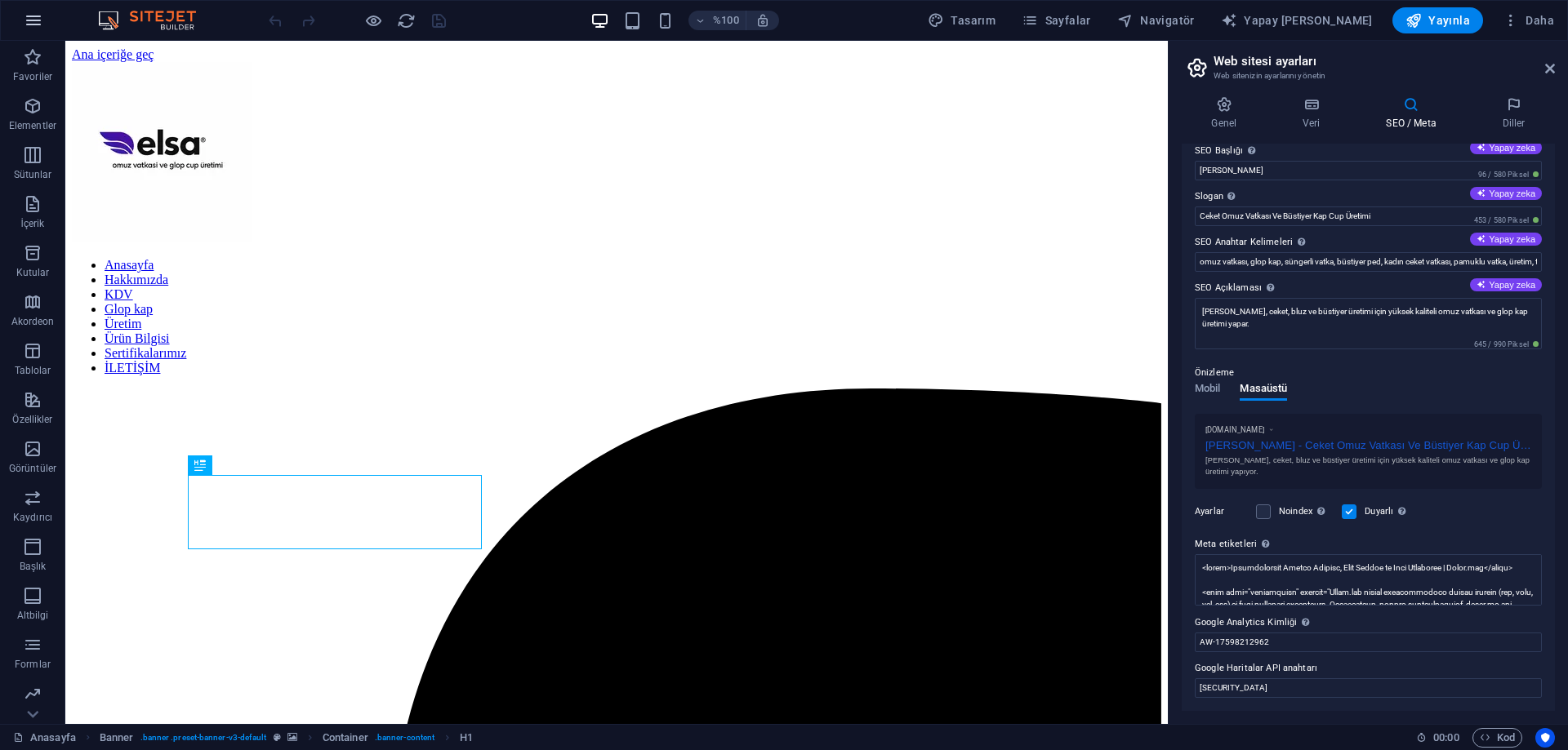
click at [34, 7] on button "button" at bounding box center [34, 20] width 39 height 39
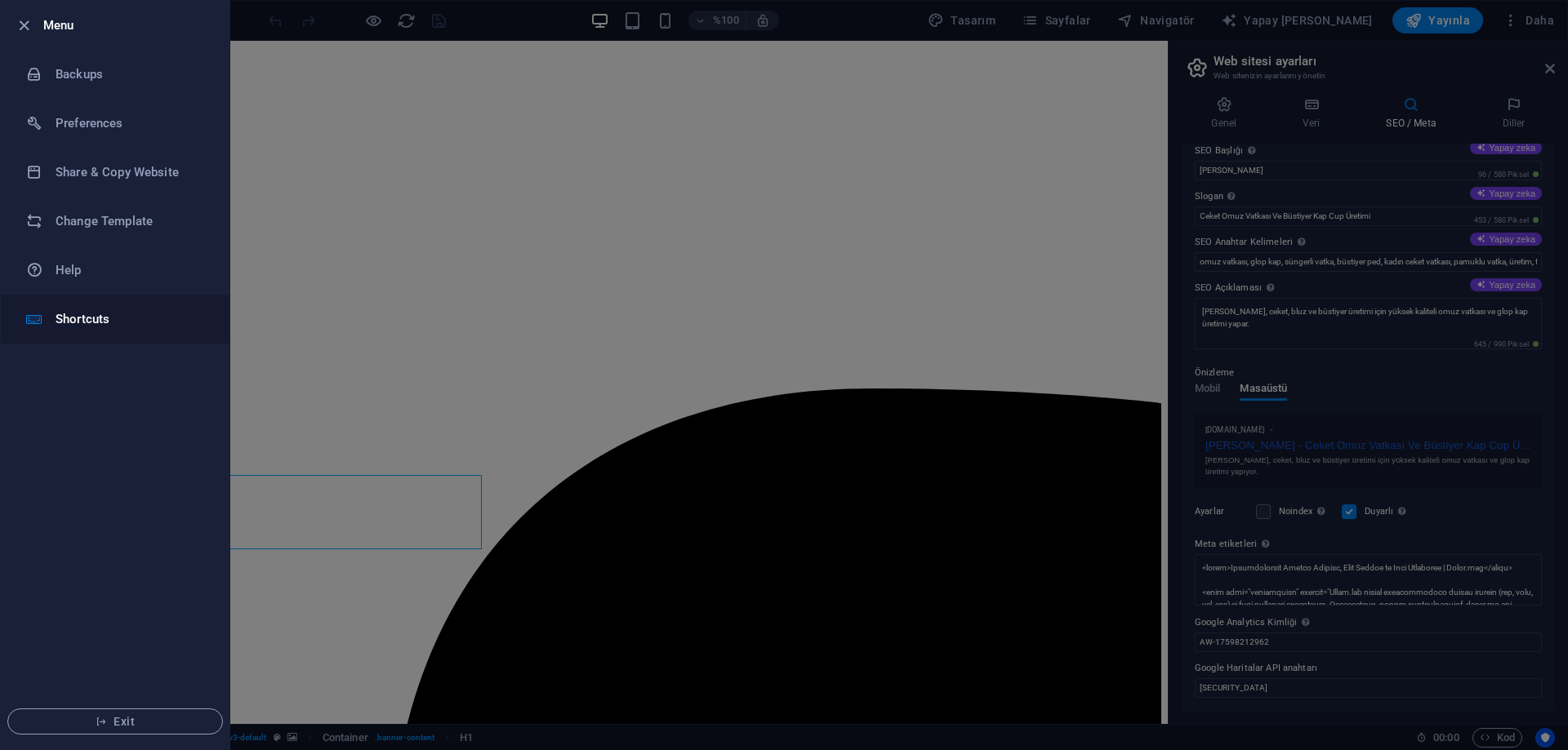
click at [107, 311] on h6 "Shortcuts" at bounding box center [131, 319] width 151 height 20
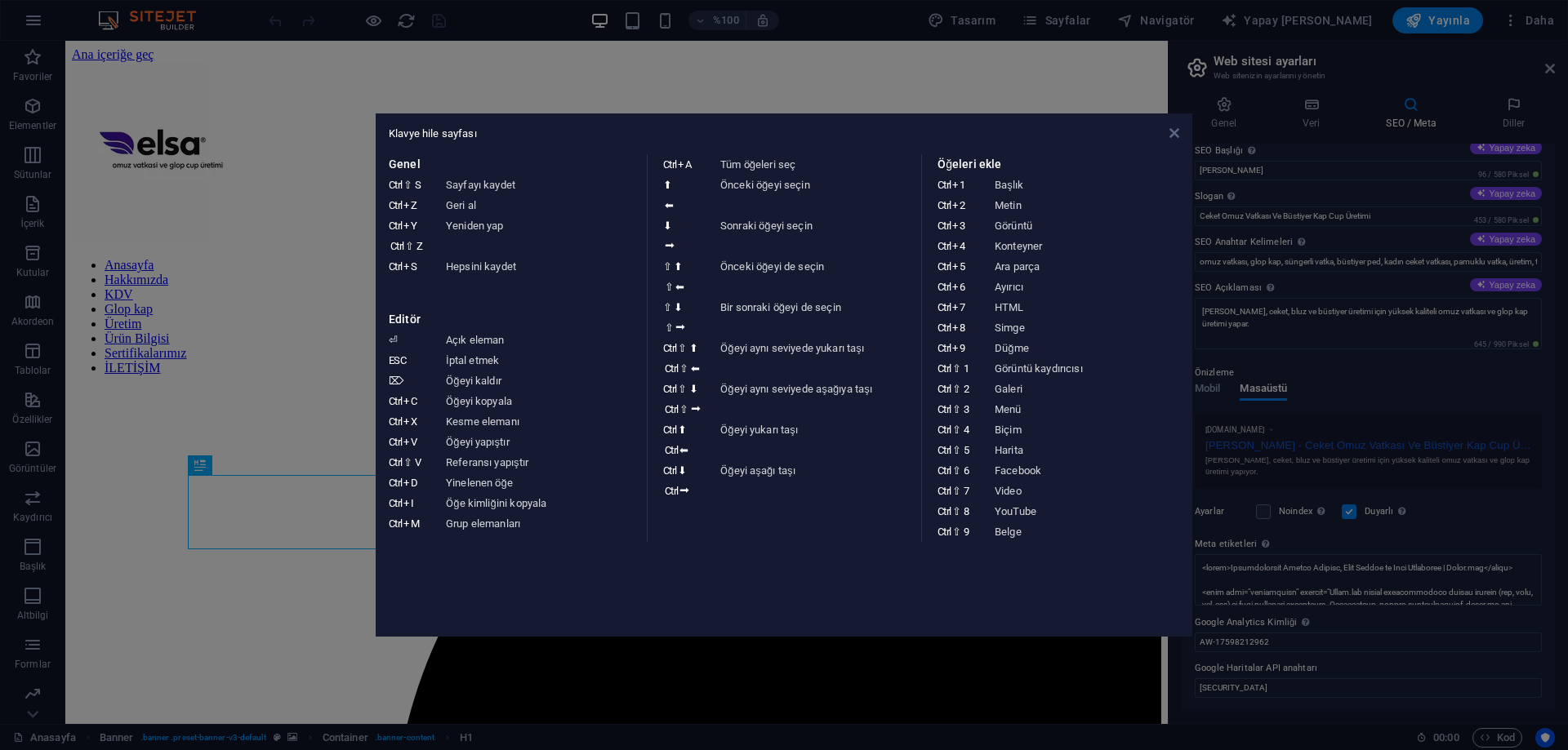
drag, startPoint x: 1169, startPoint y: 131, endPoint x: 1029, endPoint y: 89, distance: 146.2
click at [1169, 131] on icon at bounding box center [1174, 133] width 10 height 13
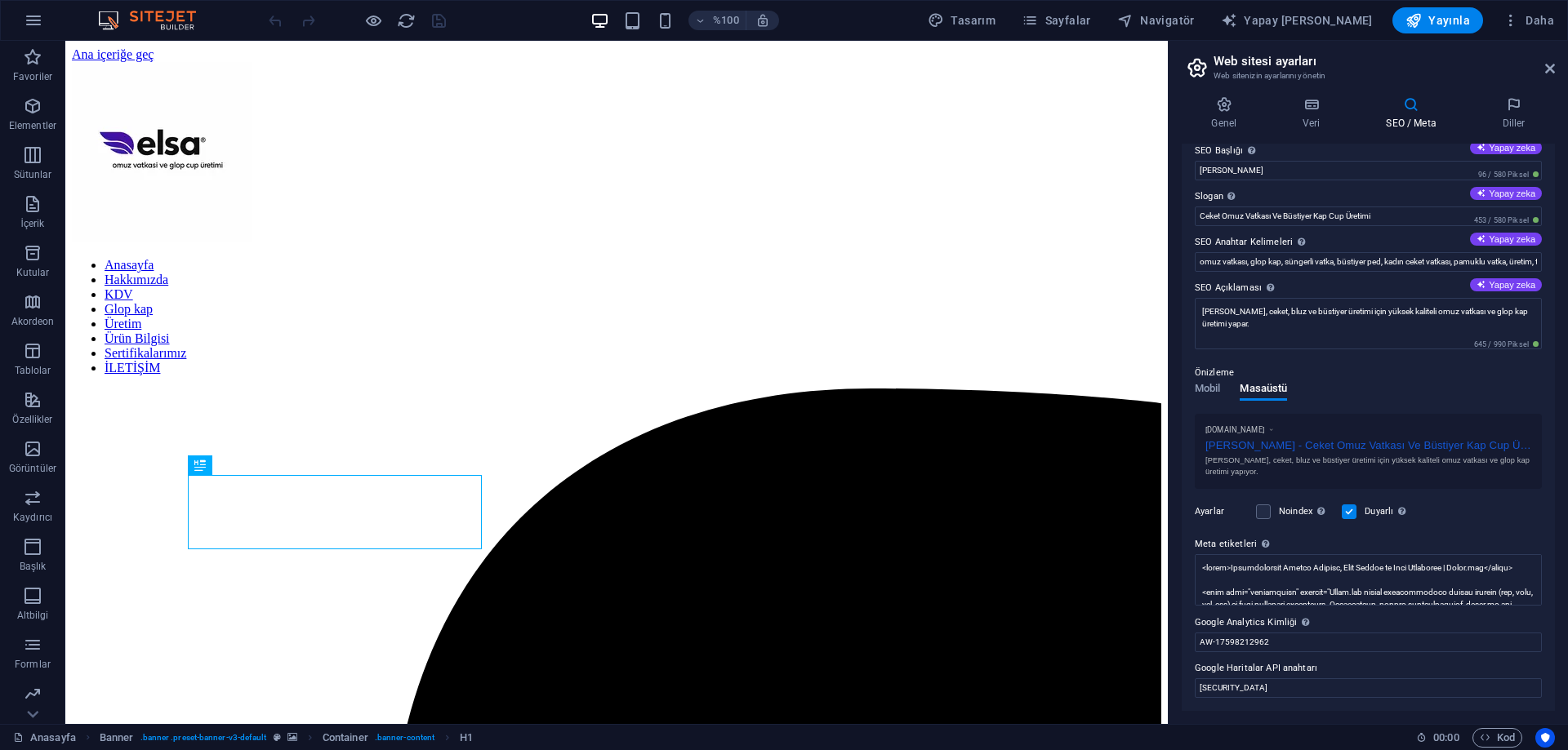
click at [141, 23] on img at bounding box center [155, 20] width 122 height 20
